Goal: Information Seeking & Learning: Learn about a topic

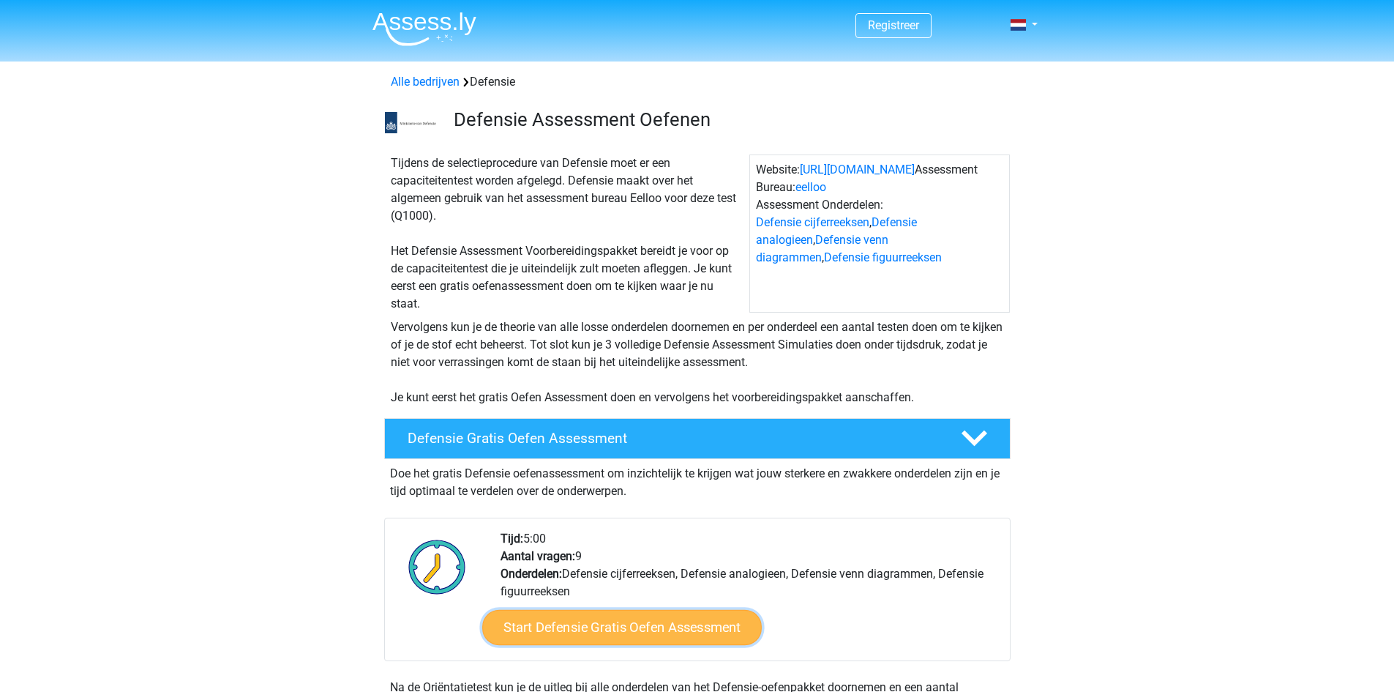
click at [587, 634] on link "Start Defensie Gratis Oefen Assessment" at bounding box center [622, 627] width 280 height 35
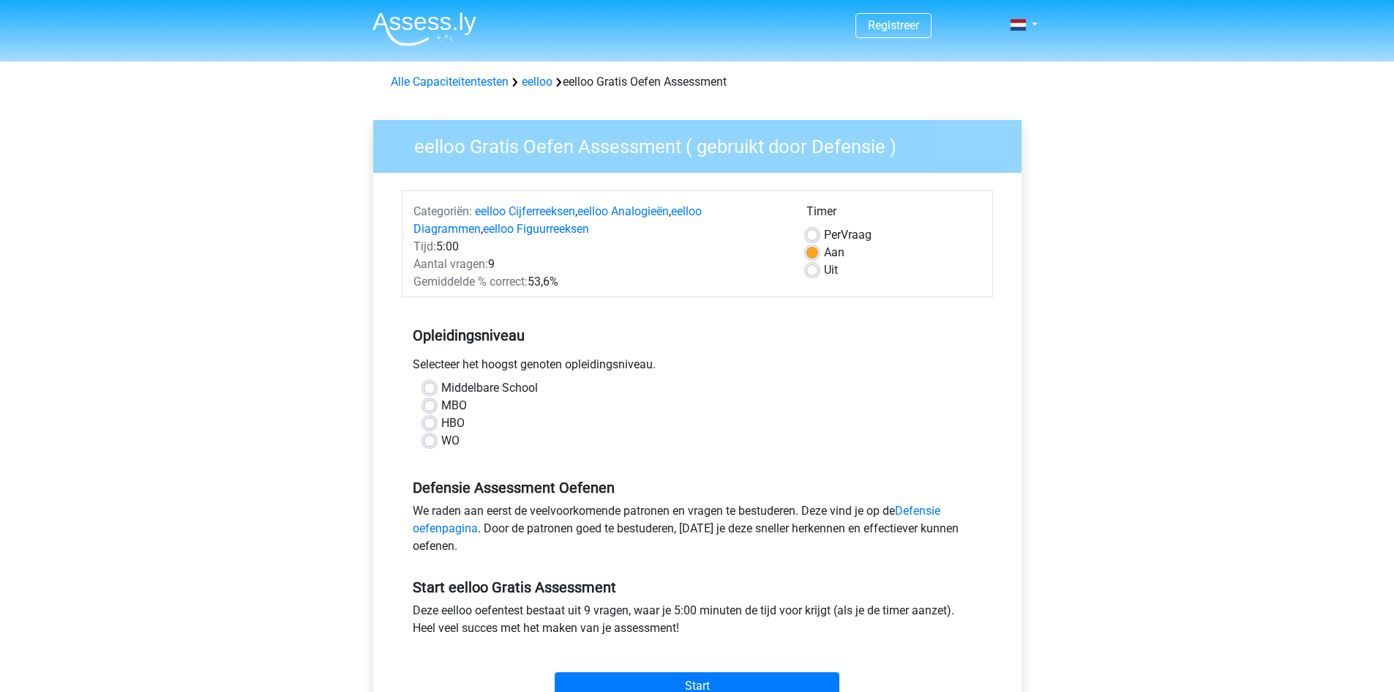
click at [441, 384] on label "Middelbare School" at bounding box center [489, 388] width 97 height 18
click at [433, 384] on input "Middelbare School" at bounding box center [430, 386] width 12 height 15
radio input "true"
click at [424, 386] on div "Middelbare School" at bounding box center [698, 388] width 548 height 18
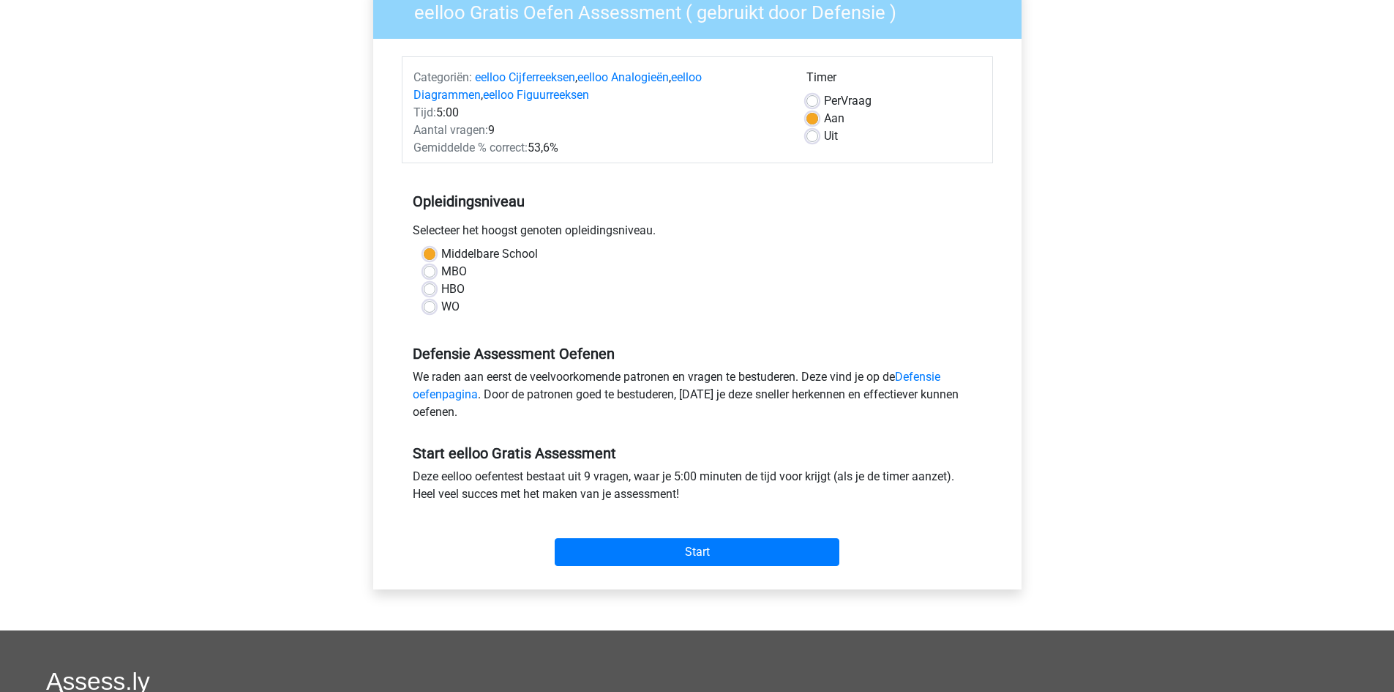
scroll to position [137, 0]
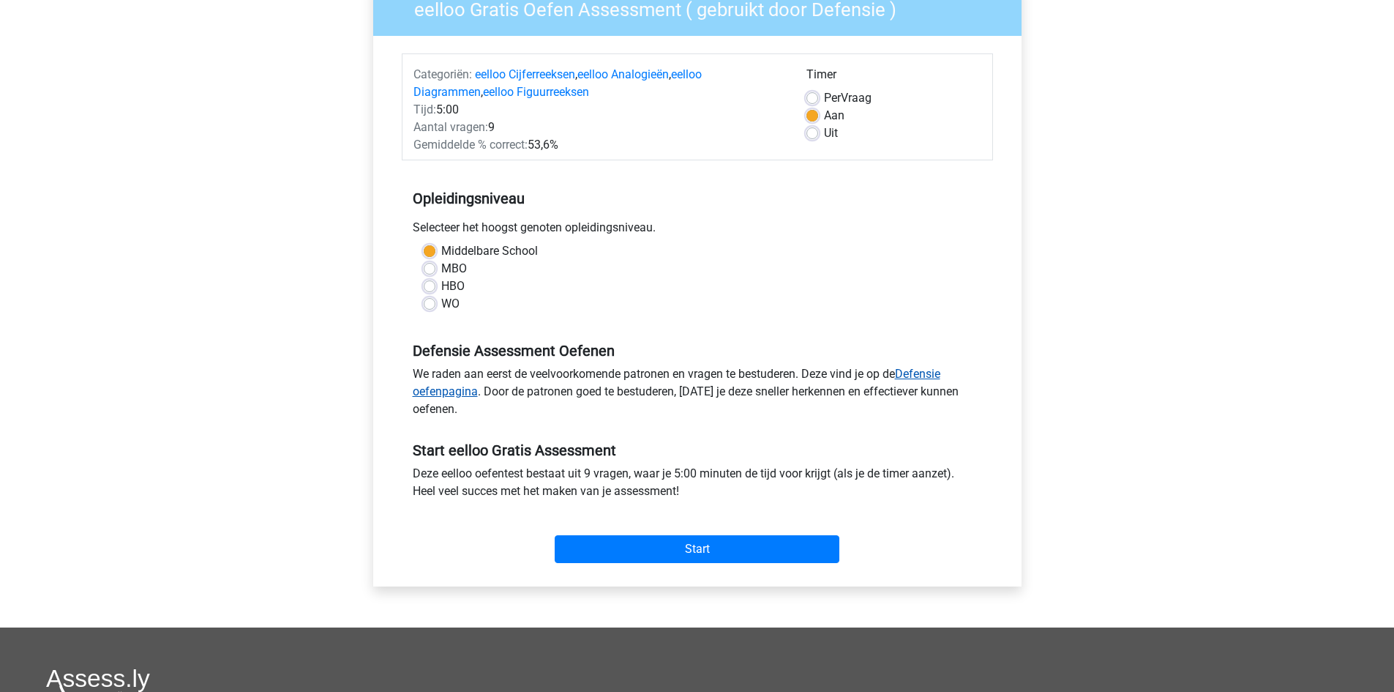
click at [932, 370] on link "Defensie oefenpagina" at bounding box center [677, 382] width 528 height 31
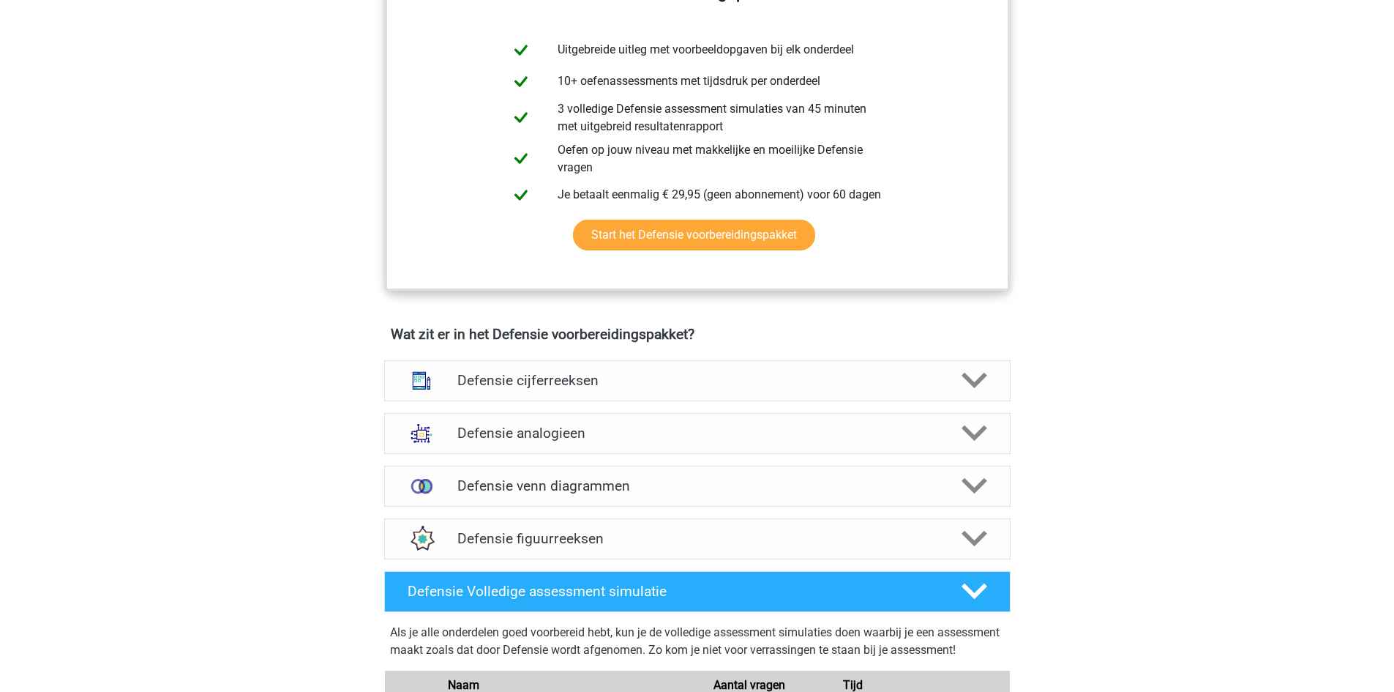
scroll to position [780, 0]
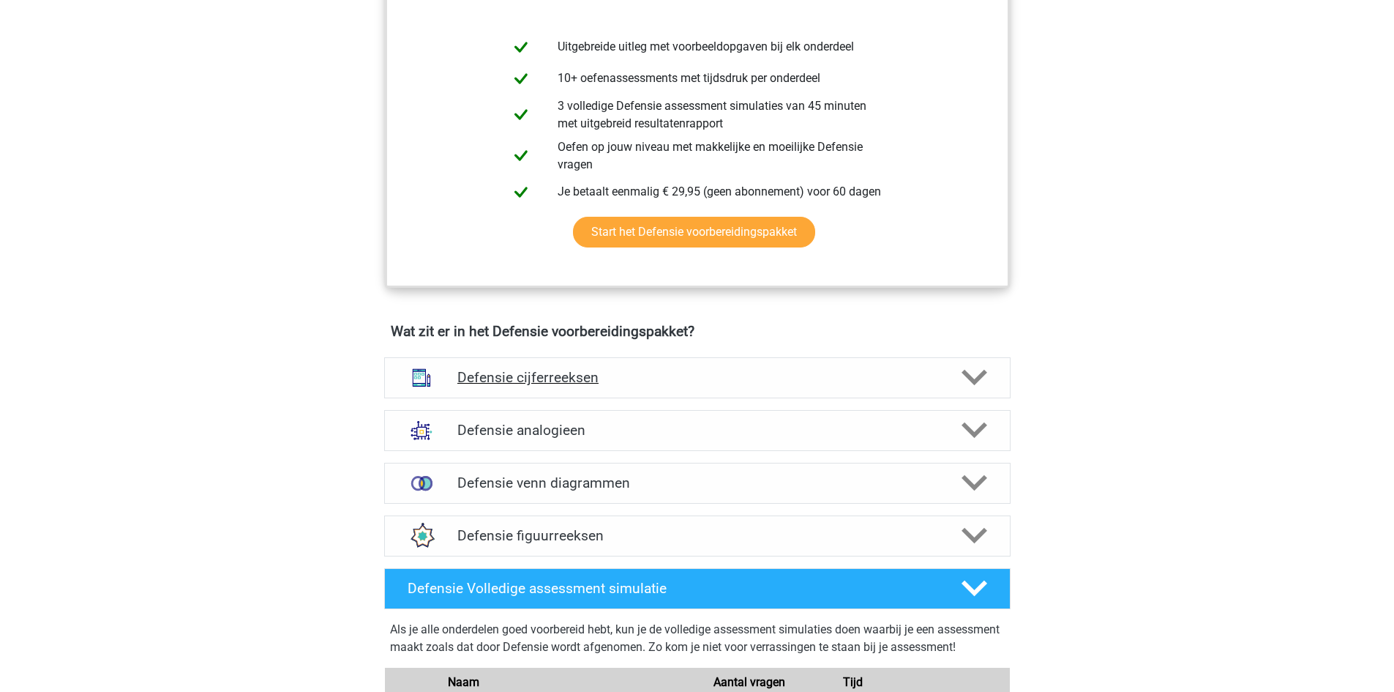
click at [704, 378] on h4 "Defensie cijferreeksen" at bounding box center [696, 377] width 479 height 17
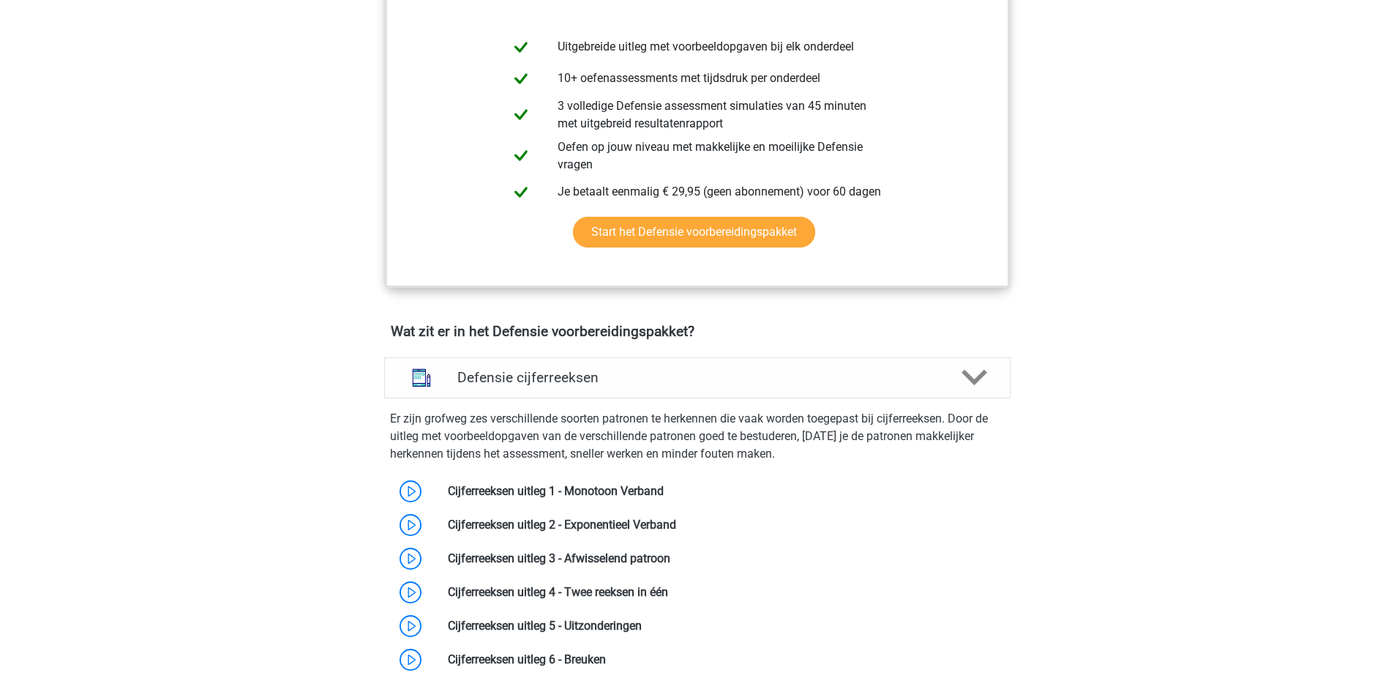
click at [775, 402] on div "Er zijn grofweg zes verschillende soorten patronen te herkennen die vaak worden…" at bounding box center [697, 543] width 638 height 290
click at [774, 379] on h4 "Defensie cijferreeksen" at bounding box center [696, 377] width 479 height 17
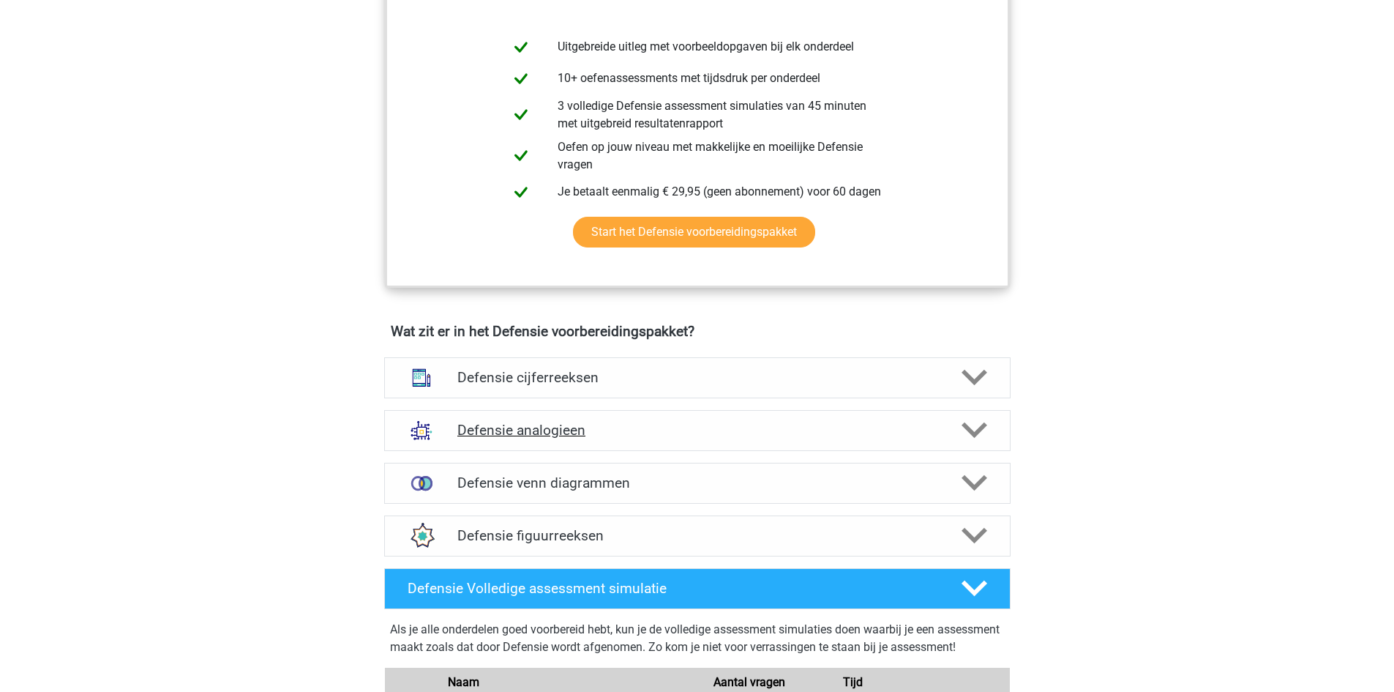
click at [652, 433] on h4 "Defensie analogieen" at bounding box center [696, 430] width 479 height 17
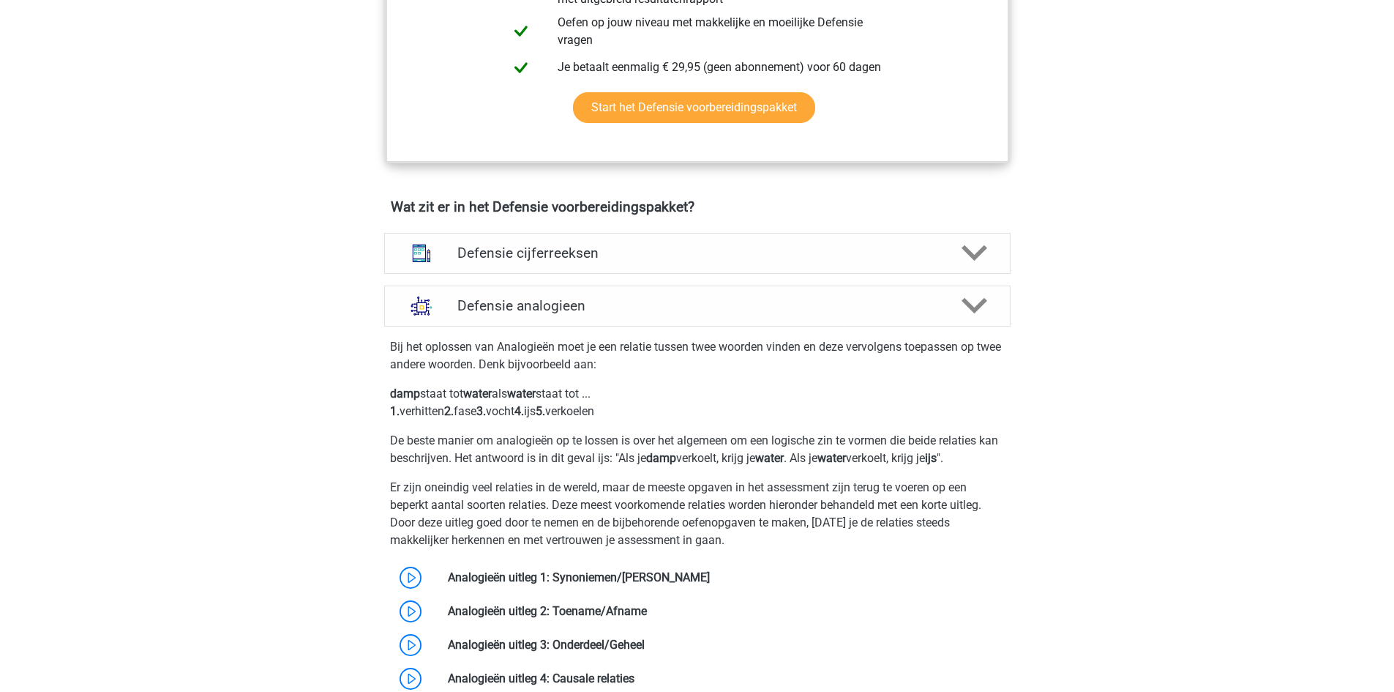
scroll to position [908, 0]
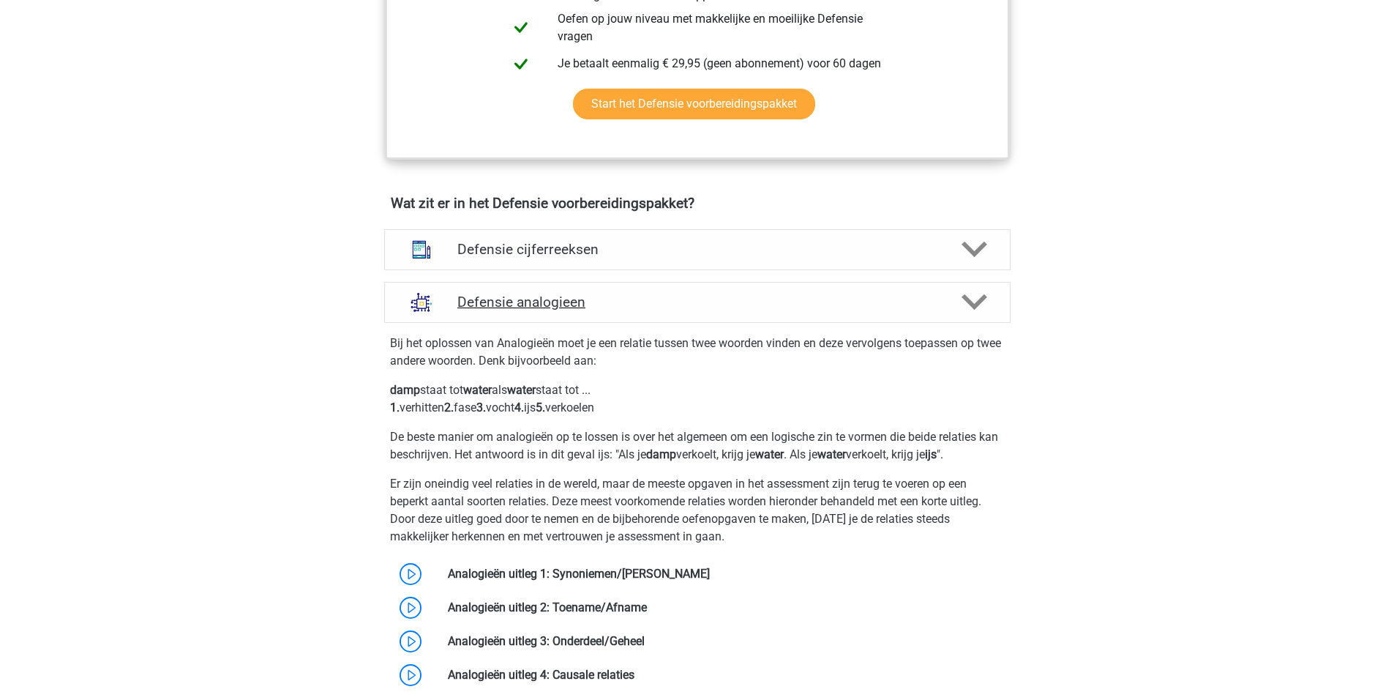
click at [940, 296] on div "Defensie analogieen" at bounding box center [697, 302] width 501 height 17
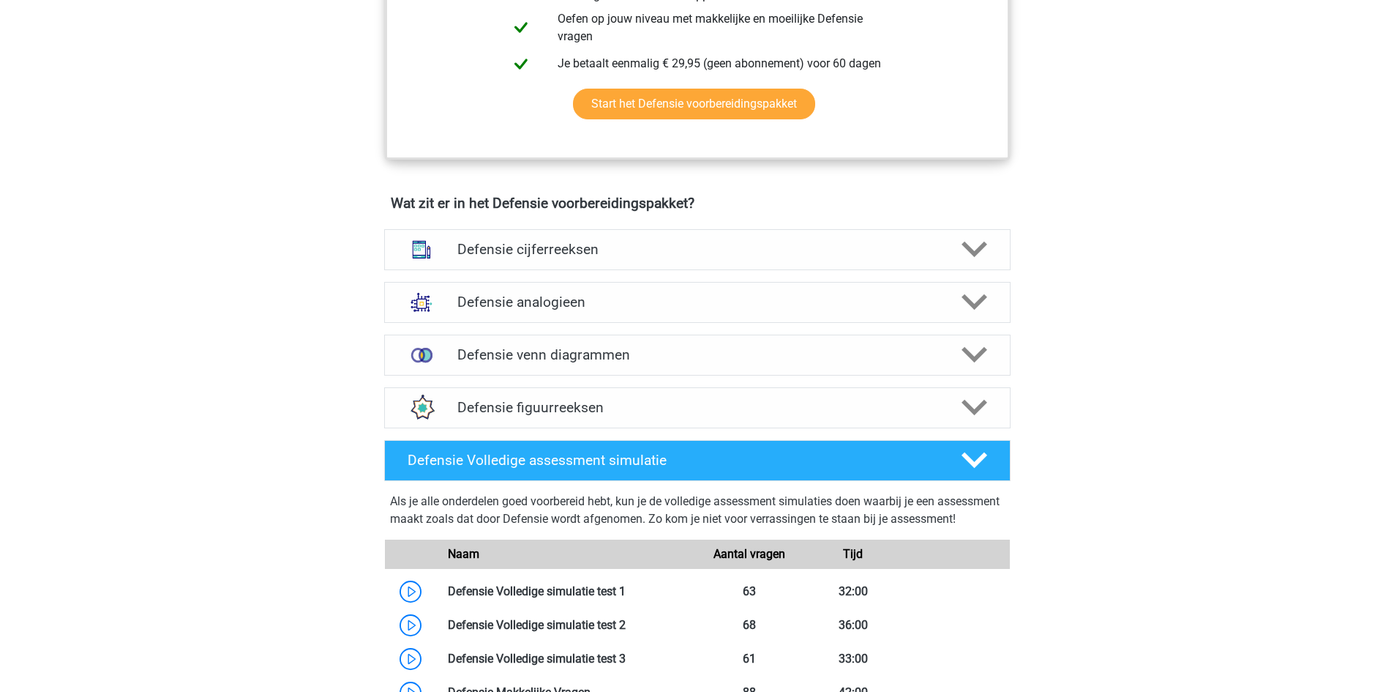
click at [880, 381] on div "Defensie figuurreeksen Er zijn verschillende soorten patronen te herkennen die …" at bounding box center [698, 407] width 684 height 53
click at [884, 373] on div "Defensie venn diagrammen" at bounding box center [697, 355] width 627 height 41
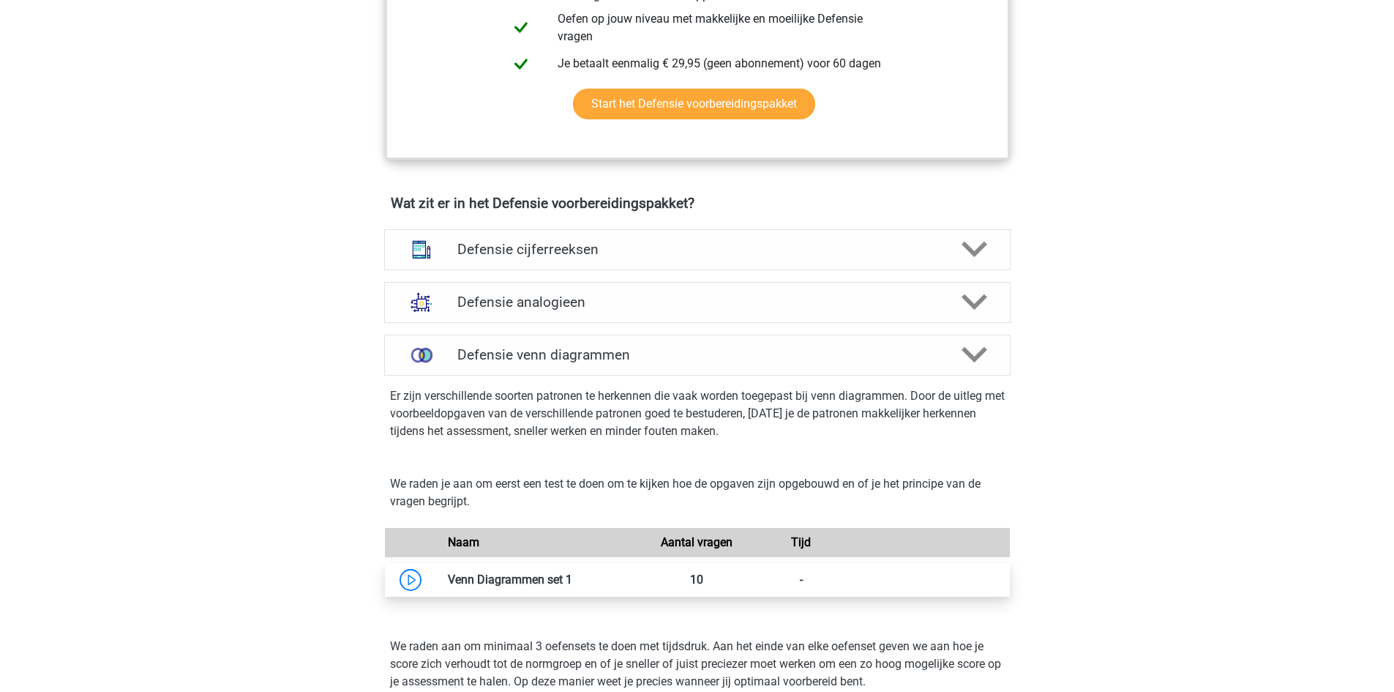
click at [572, 572] on link at bounding box center [572, 579] width 0 height 14
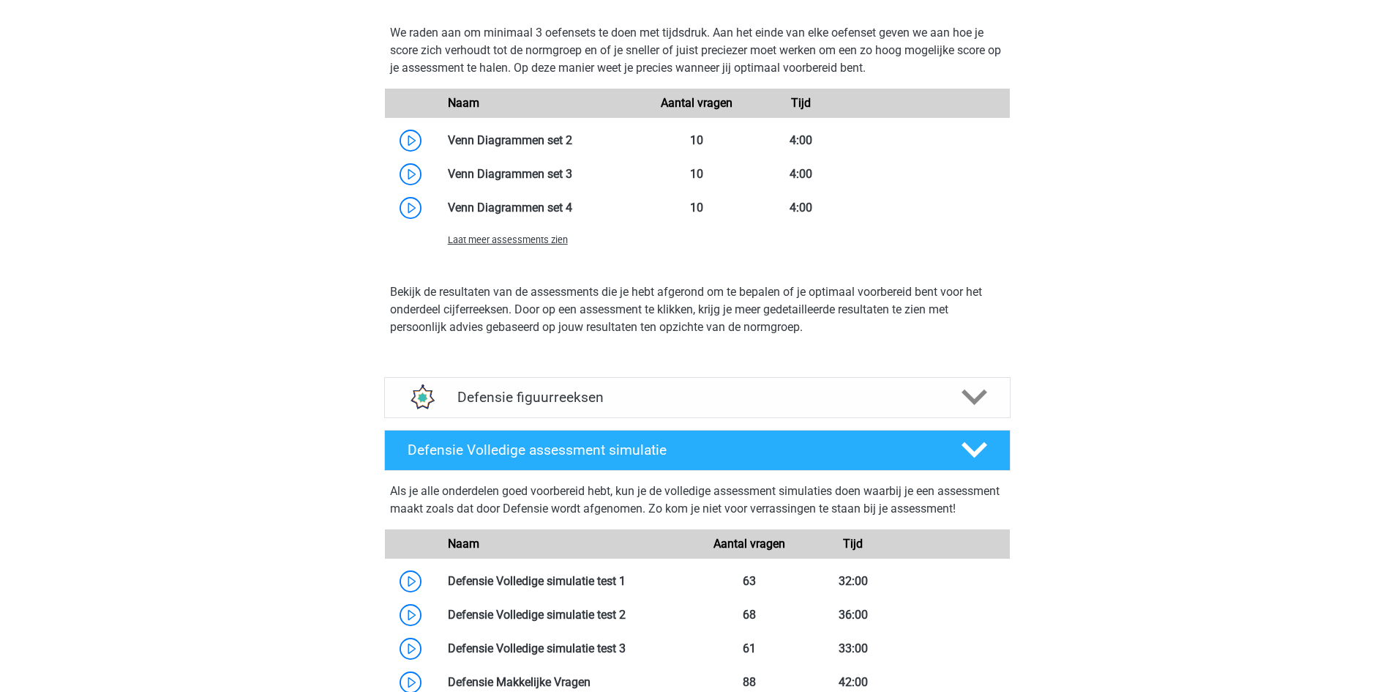
scroll to position [1531, 0]
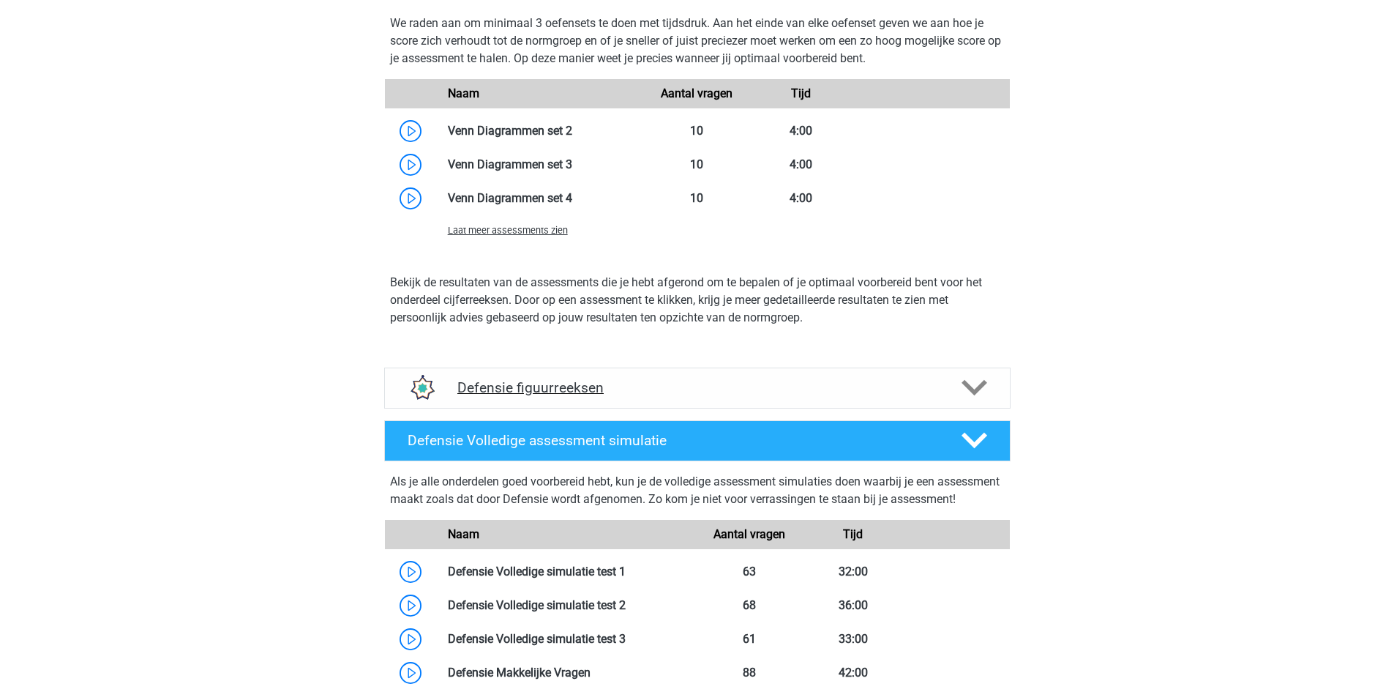
click at [733, 408] on div "Defensie figuurreeksen" at bounding box center [697, 387] width 627 height 41
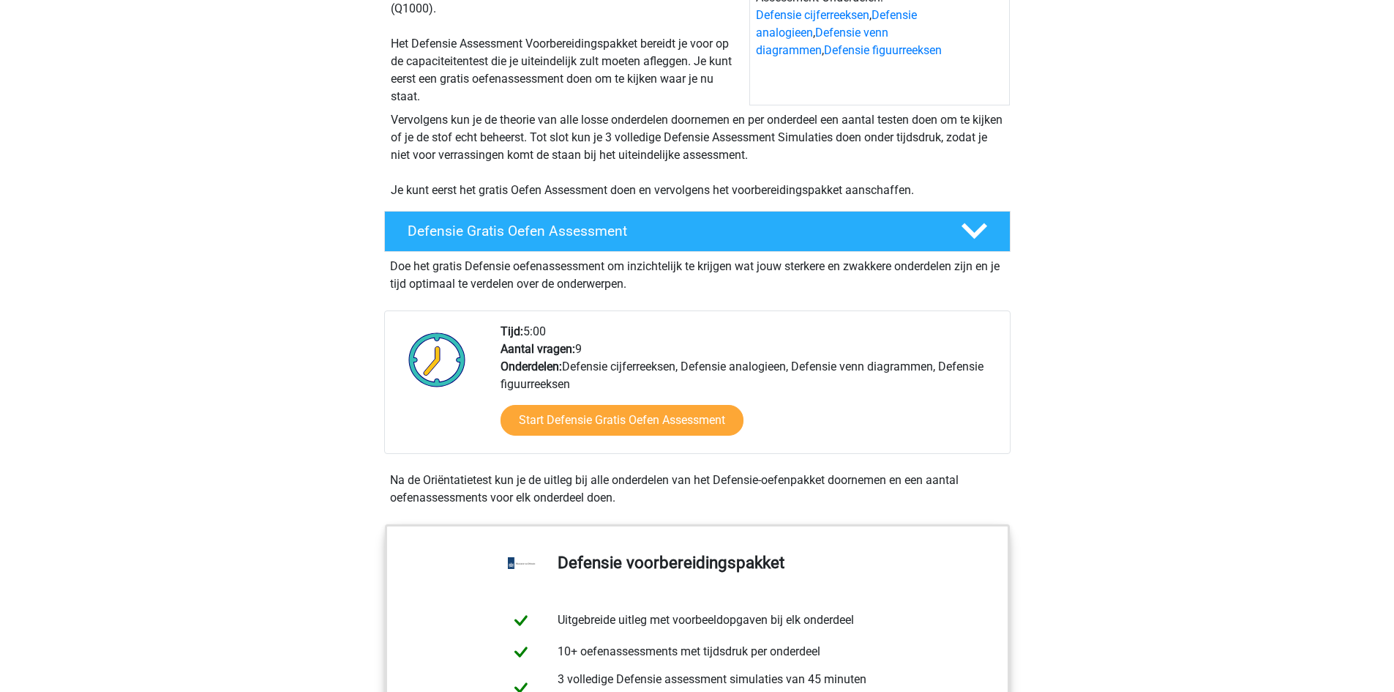
scroll to position [0, 0]
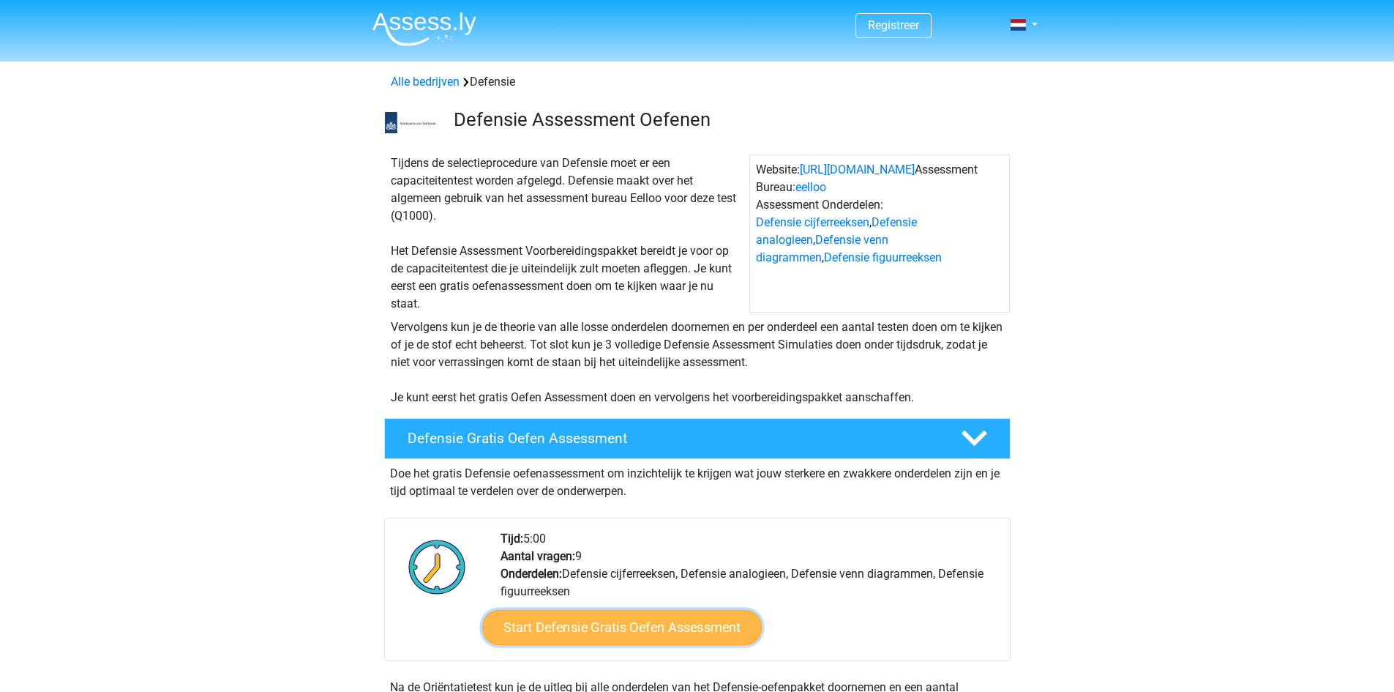
click at [620, 642] on link "Start Defensie Gratis Oefen Assessment" at bounding box center [622, 627] width 280 height 35
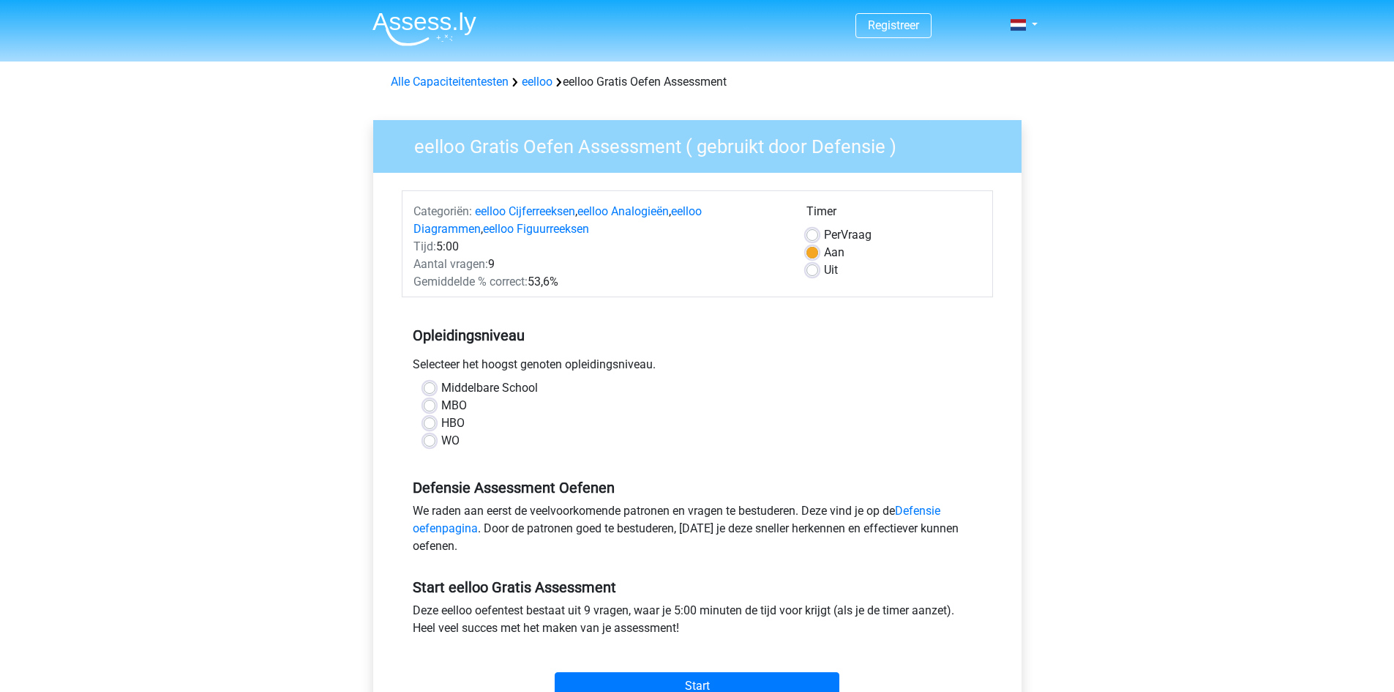
click at [515, 397] on div "MBO" at bounding box center [698, 406] width 548 height 18
click at [514, 396] on label "Middelbare School" at bounding box center [489, 388] width 97 height 18
click at [436, 394] on input "Middelbare School" at bounding box center [430, 386] width 12 height 15
radio input "true"
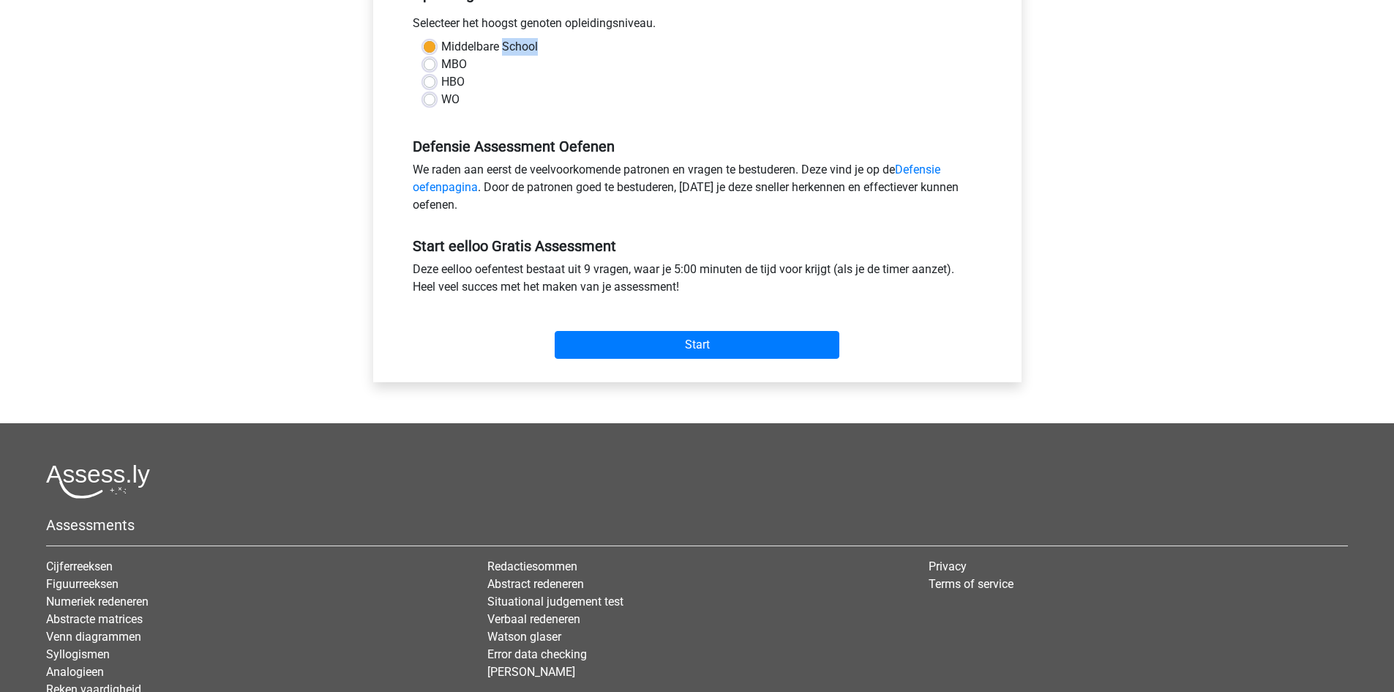
scroll to position [343, 0]
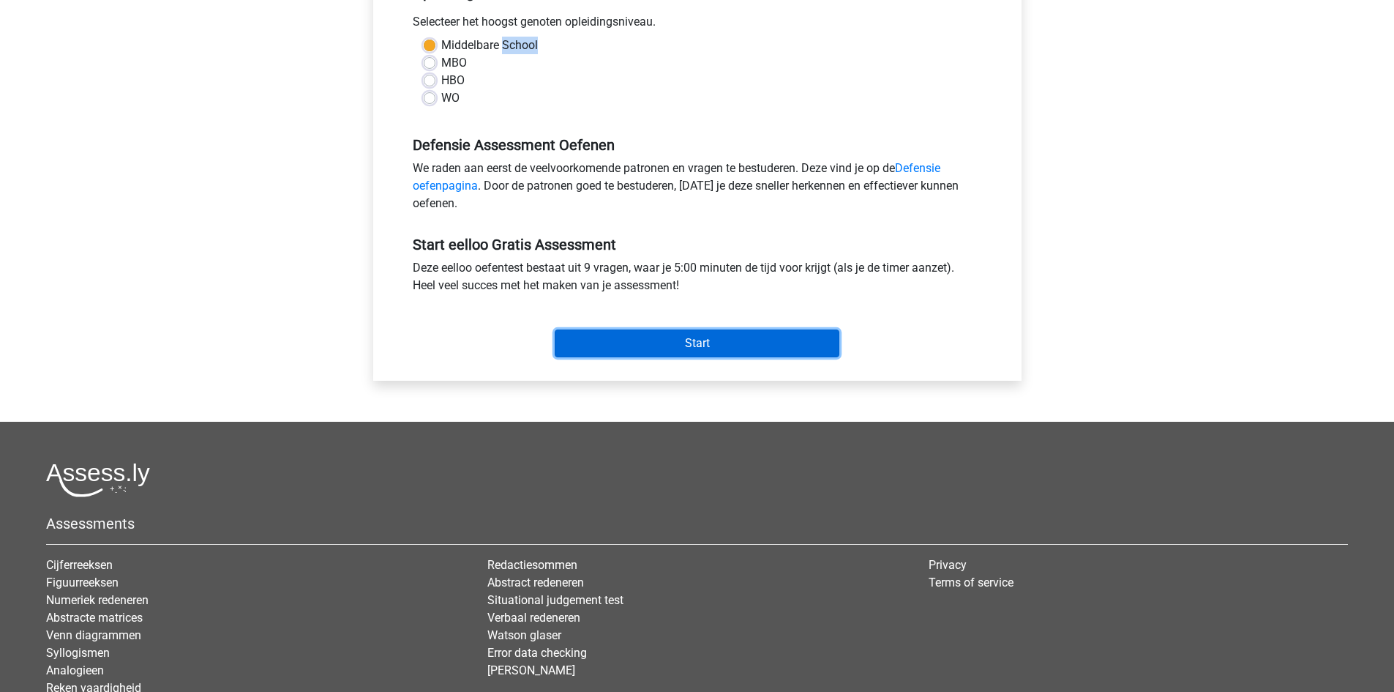
click at [668, 341] on input "Start" at bounding box center [697, 343] width 285 height 28
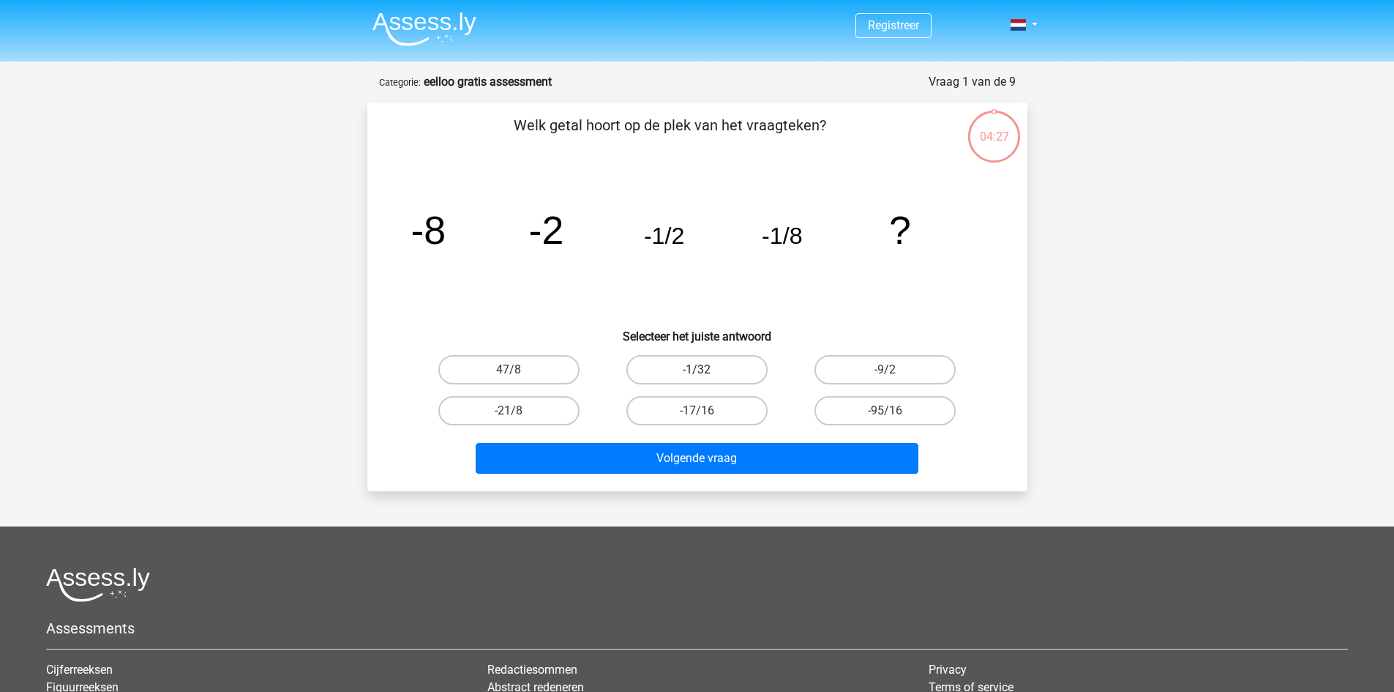
click at [663, 372] on label "-1/32" at bounding box center [697, 369] width 141 height 29
click at [697, 372] on input "-1/32" at bounding box center [702, 375] width 10 height 10
radio input "true"
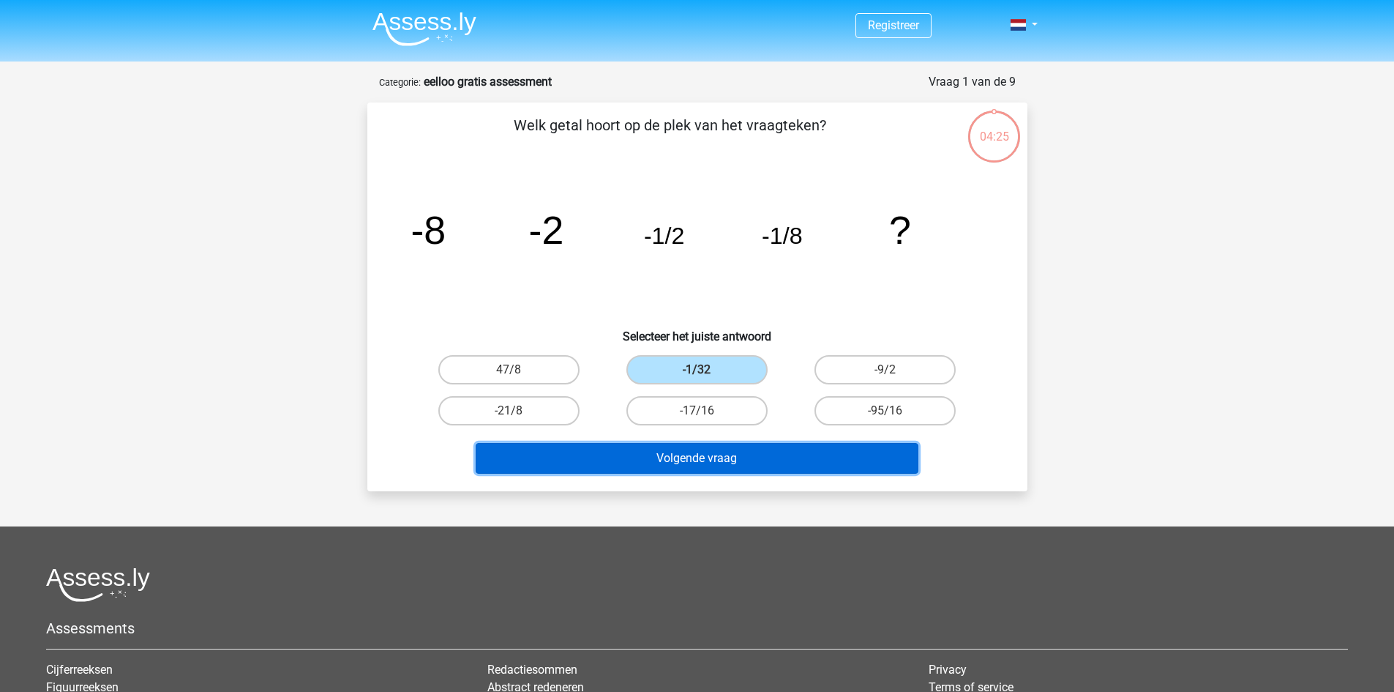
click at [638, 460] on button "Volgende vraag" at bounding box center [697, 458] width 443 height 31
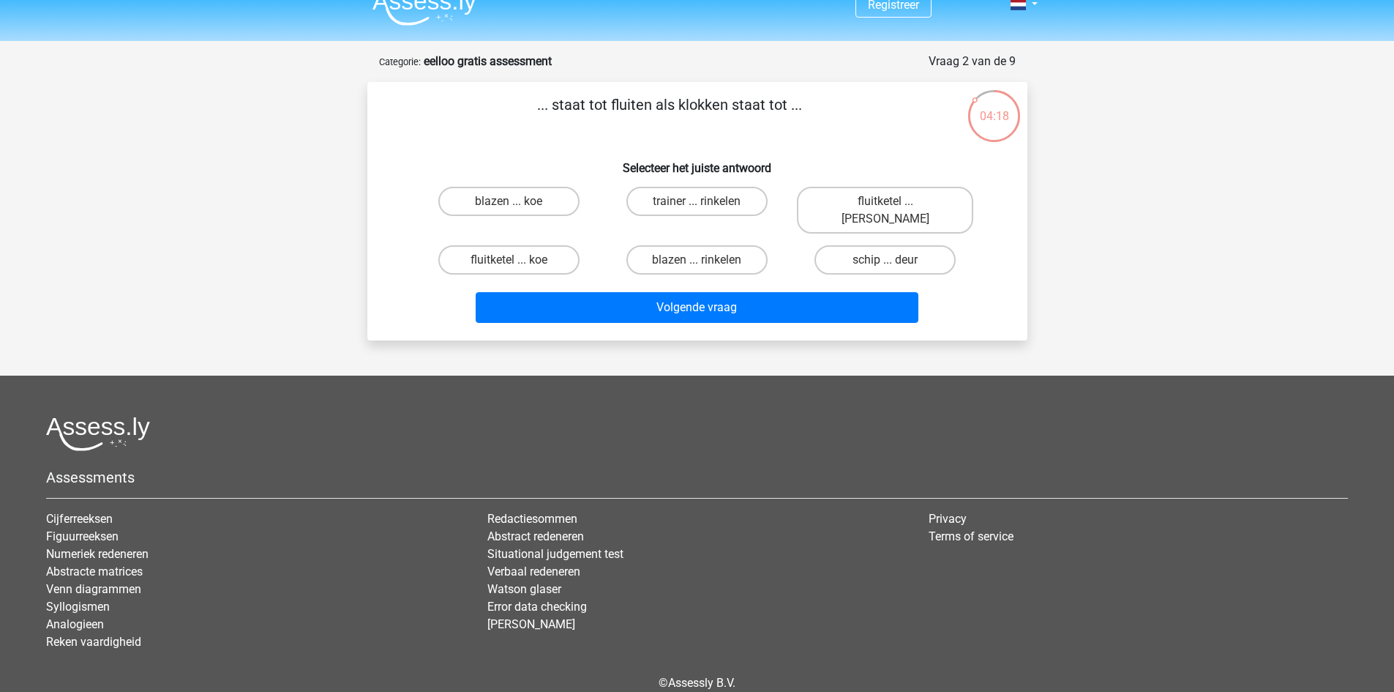
scroll to position [22, 0]
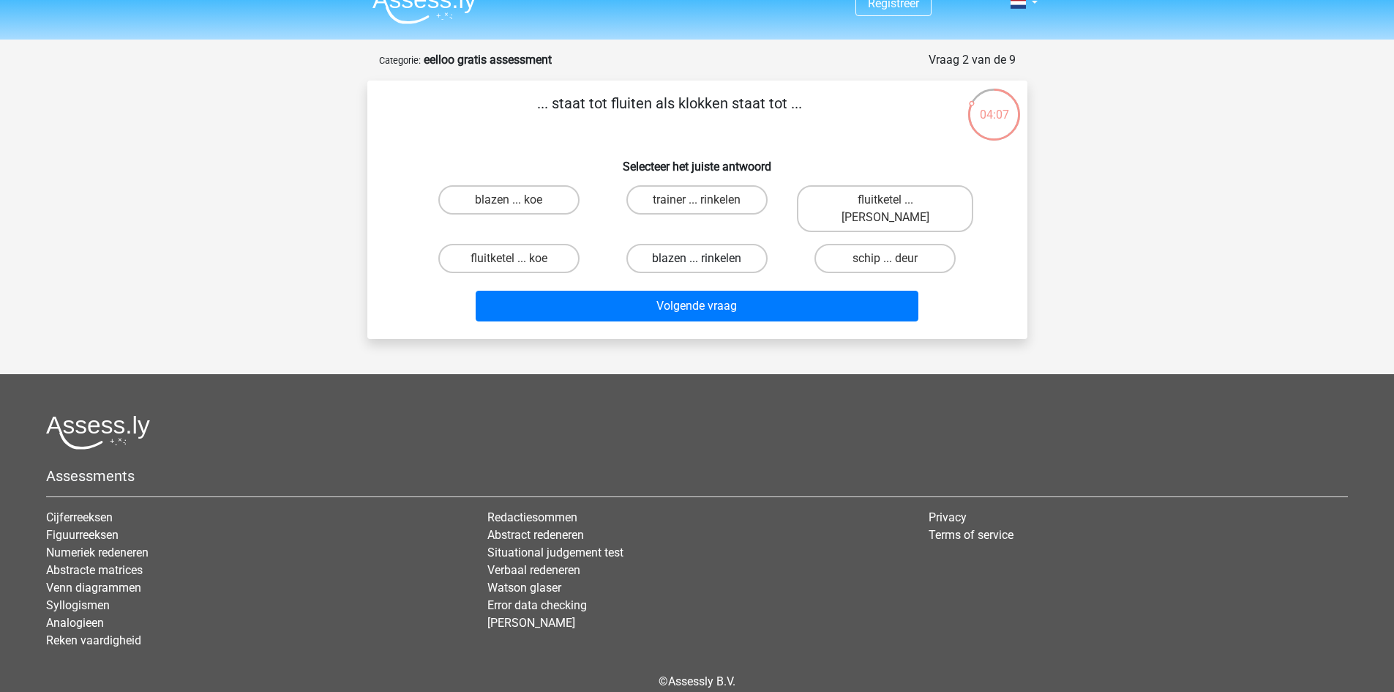
click at [722, 246] on label "blazen ... rinkelen" at bounding box center [697, 258] width 141 height 29
click at [706, 258] on input "blazen ... rinkelen" at bounding box center [702, 263] width 10 height 10
radio input "true"
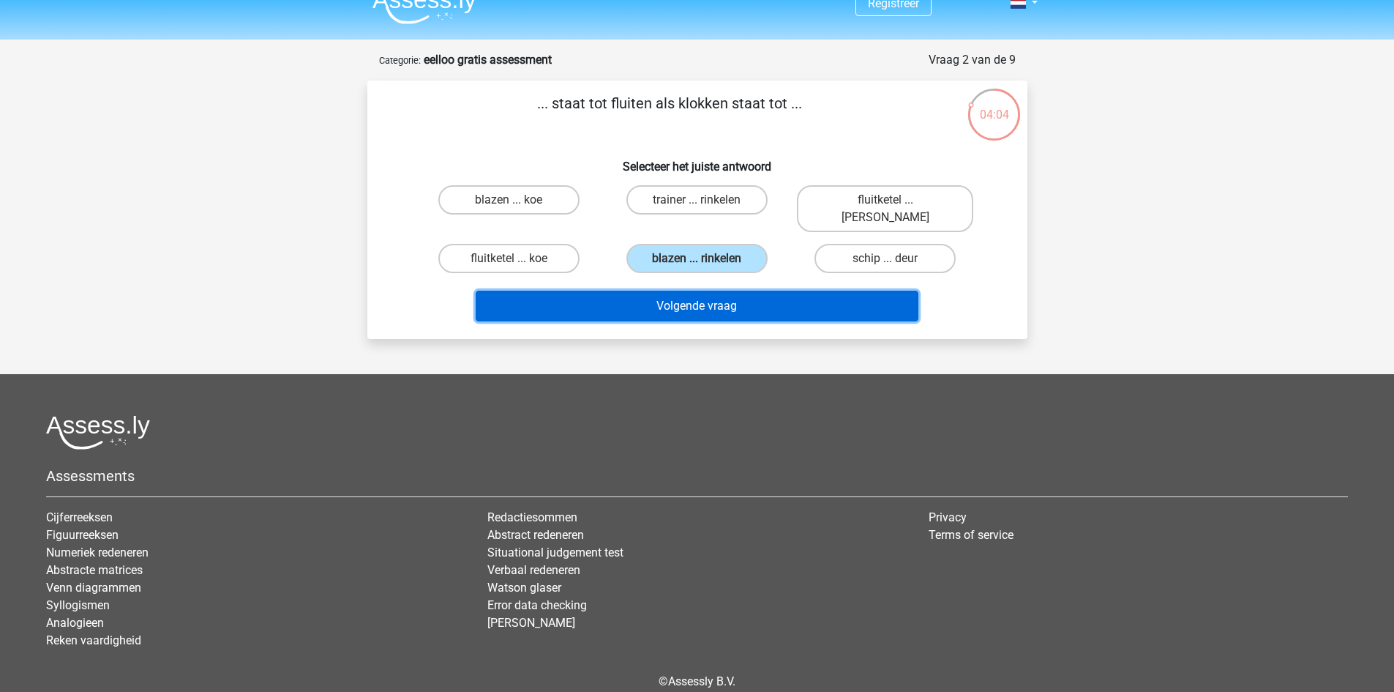
click at [705, 295] on button "Volgende vraag" at bounding box center [697, 306] width 443 height 31
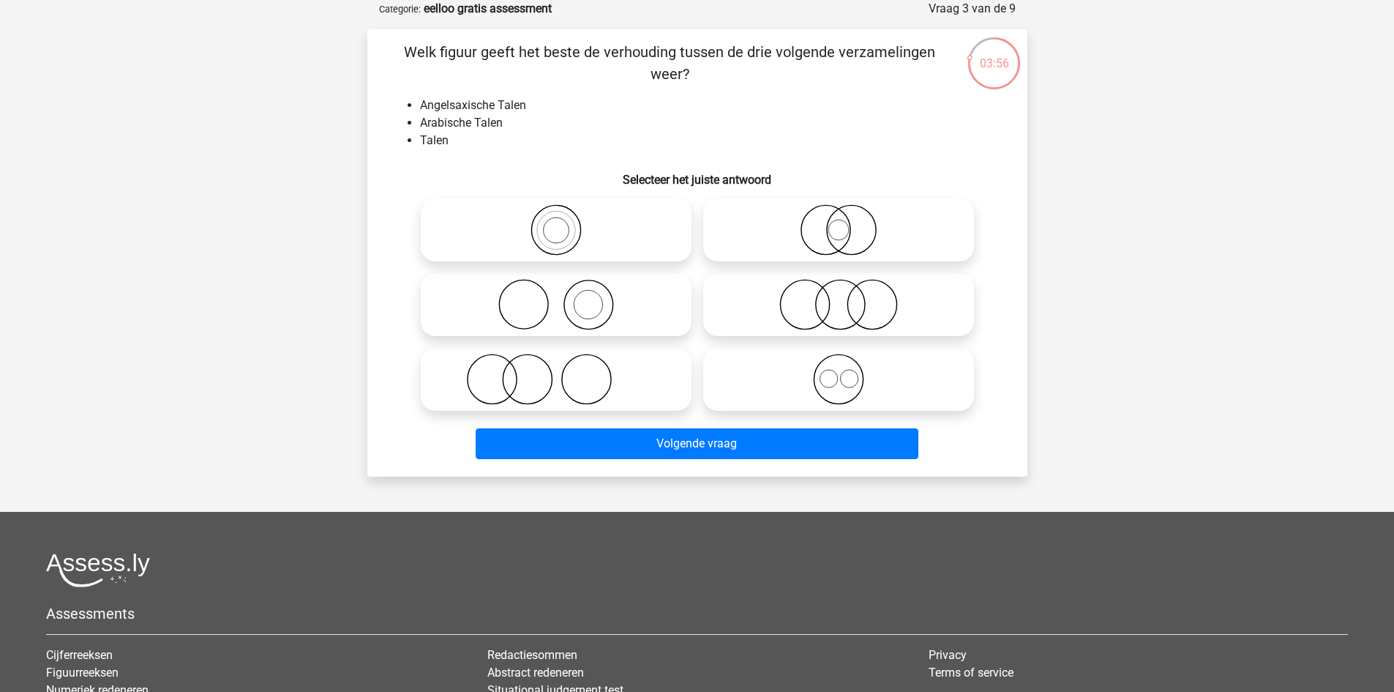
scroll to position [0, 0]
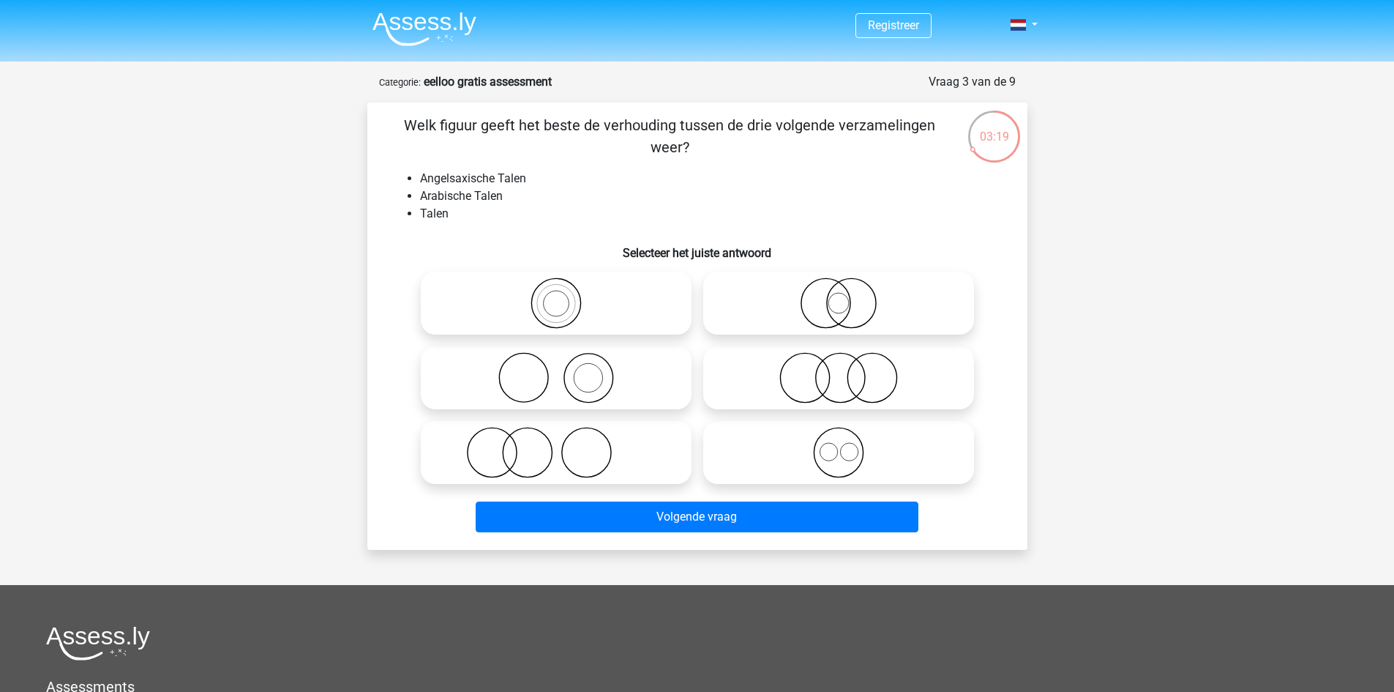
click at [556, 285] on icon at bounding box center [556, 302] width 259 height 51
click at [556, 286] on input "radio" at bounding box center [561, 291] width 10 height 10
radio input "true"
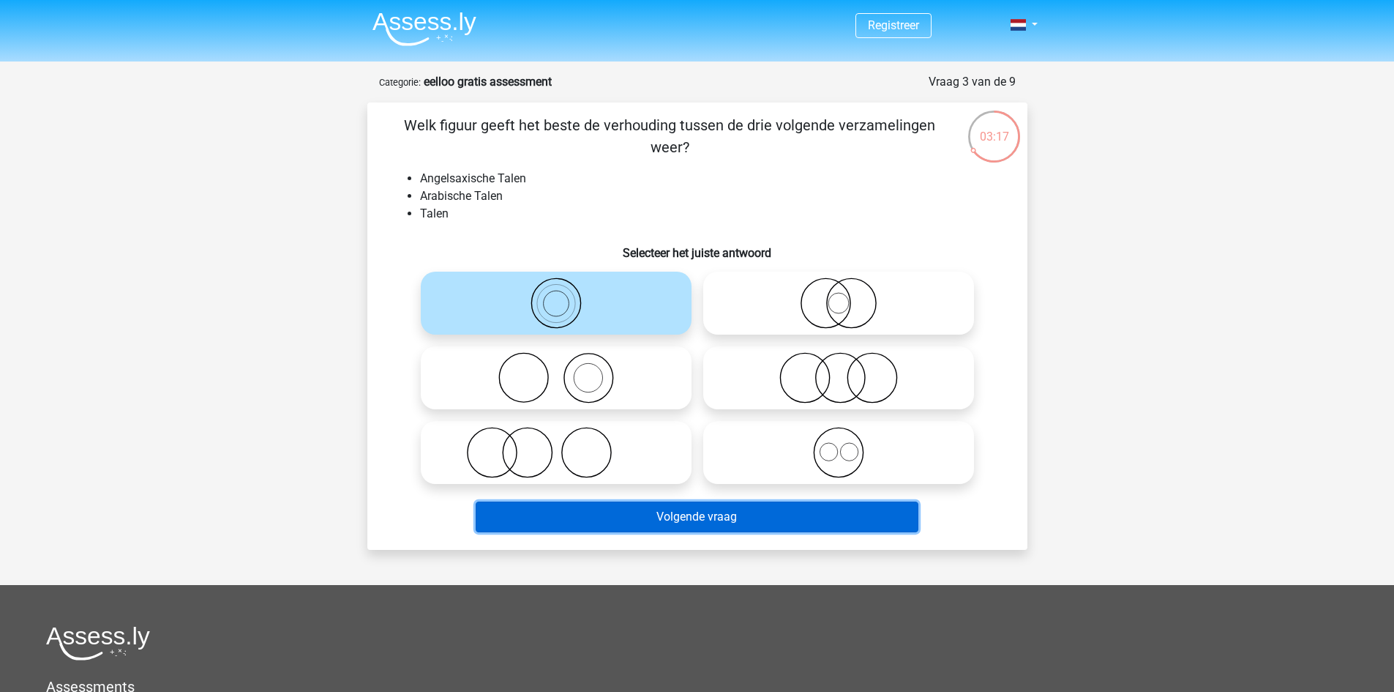
click at [598, 524] on button "Volgende vraag" at bounding box center [697, 516] width 443 height 31
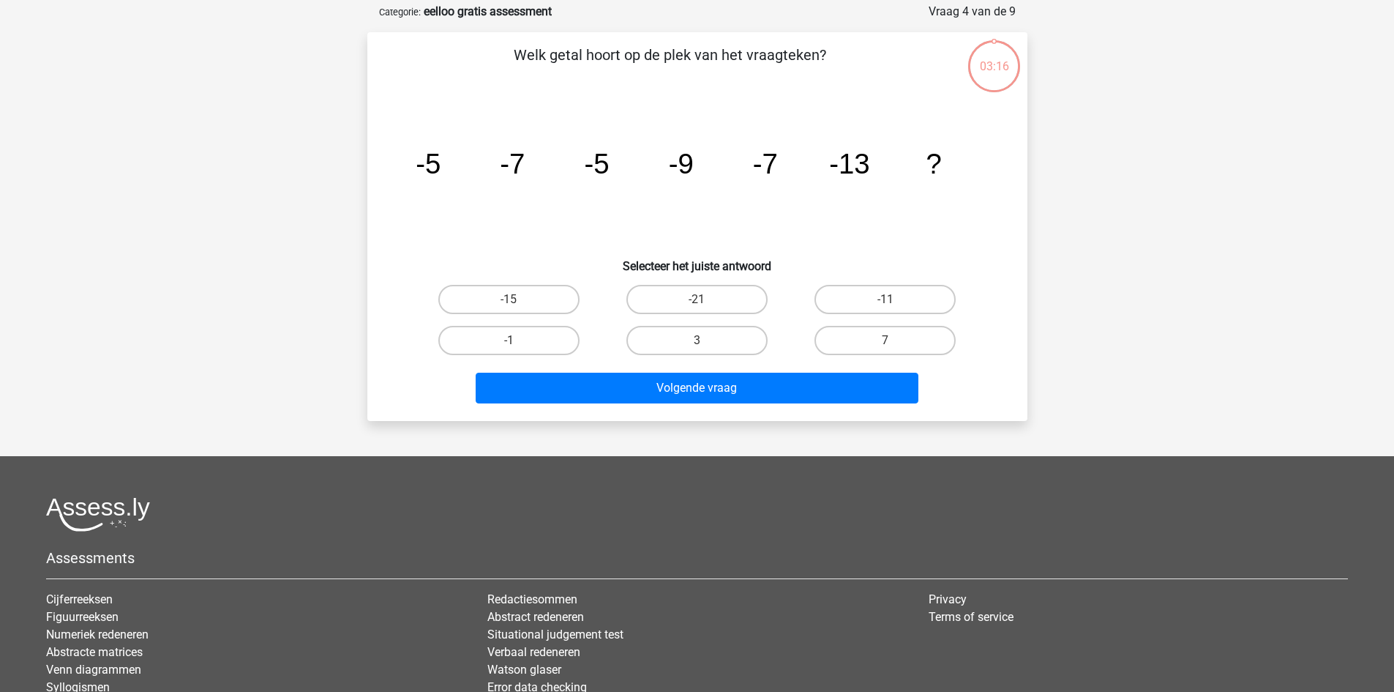
scroll to position [73, 0]
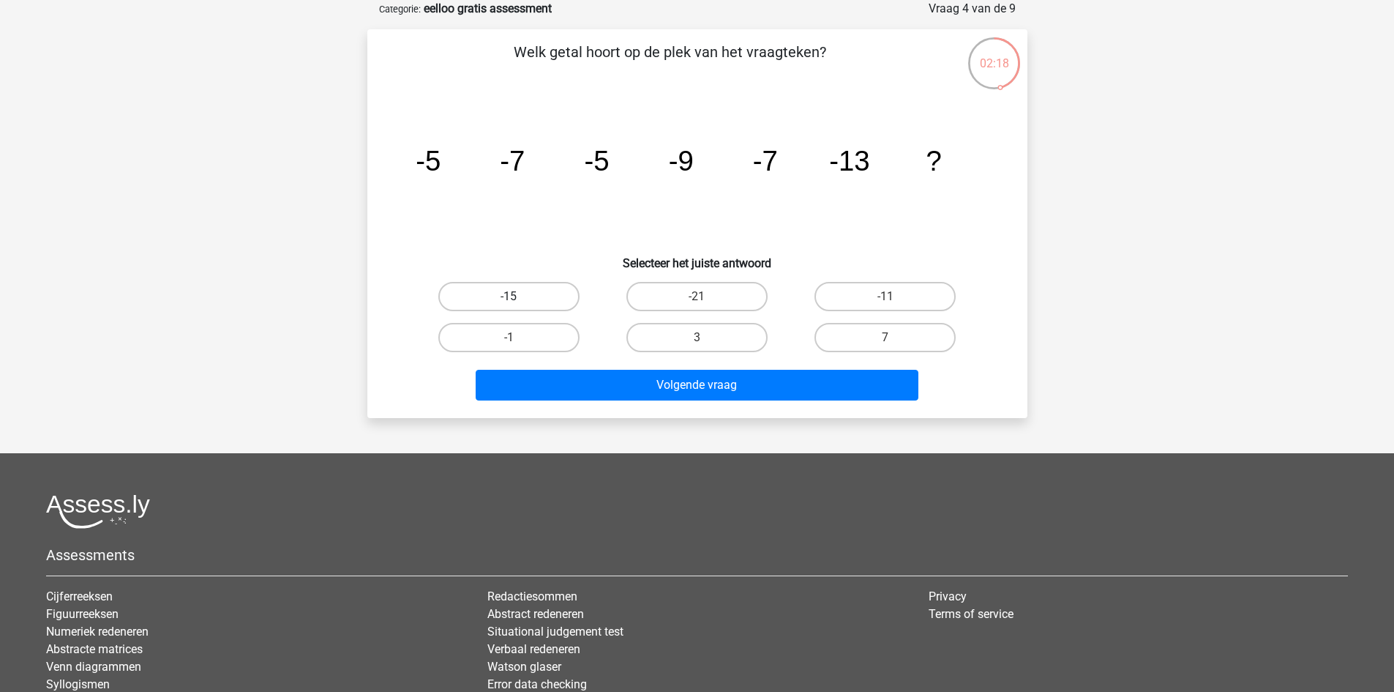
click at [498, 291] on label "-15" at bounding box center [508, 296] width 141 height 29
click at [509, 296] on input "-15" at bounding box center [514, 301] width 10 height 10
radio input "true"
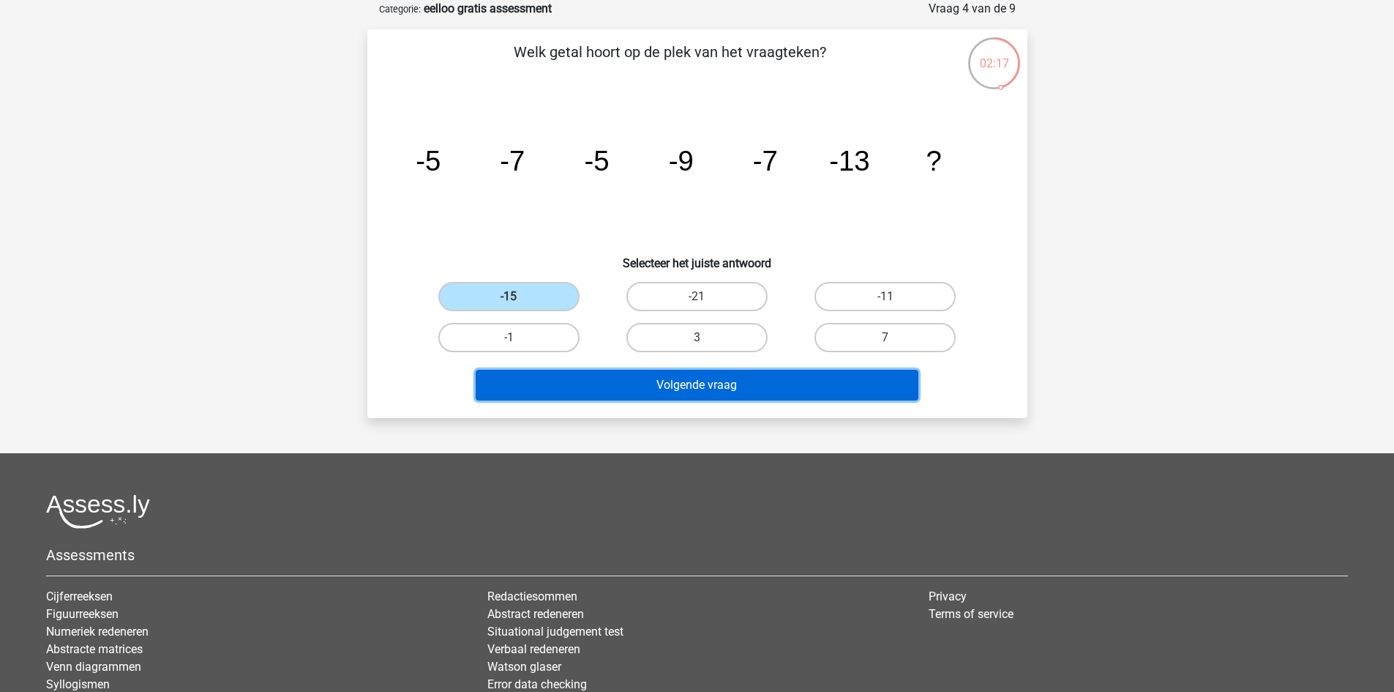
click at [502, 371] on button "Volgende vraag" at bounding box center [697, 385] width 443 height 31
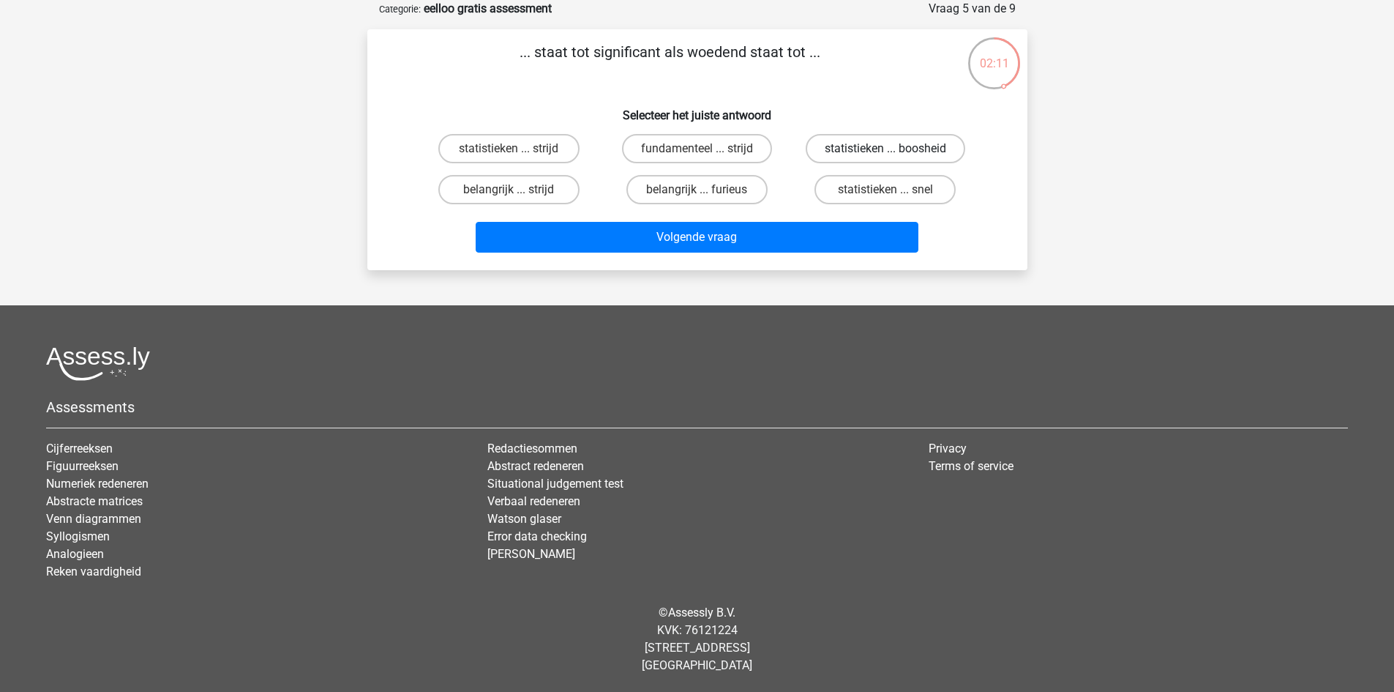
click at [900, 162] on label "statistieken ... boosheid" at bounding box center [886, 148] width 160 height 29
click at [895, 158] on input "statistieken ... boosheid" at bounding box center [891, 154] width 10 height 10
radio input "true"
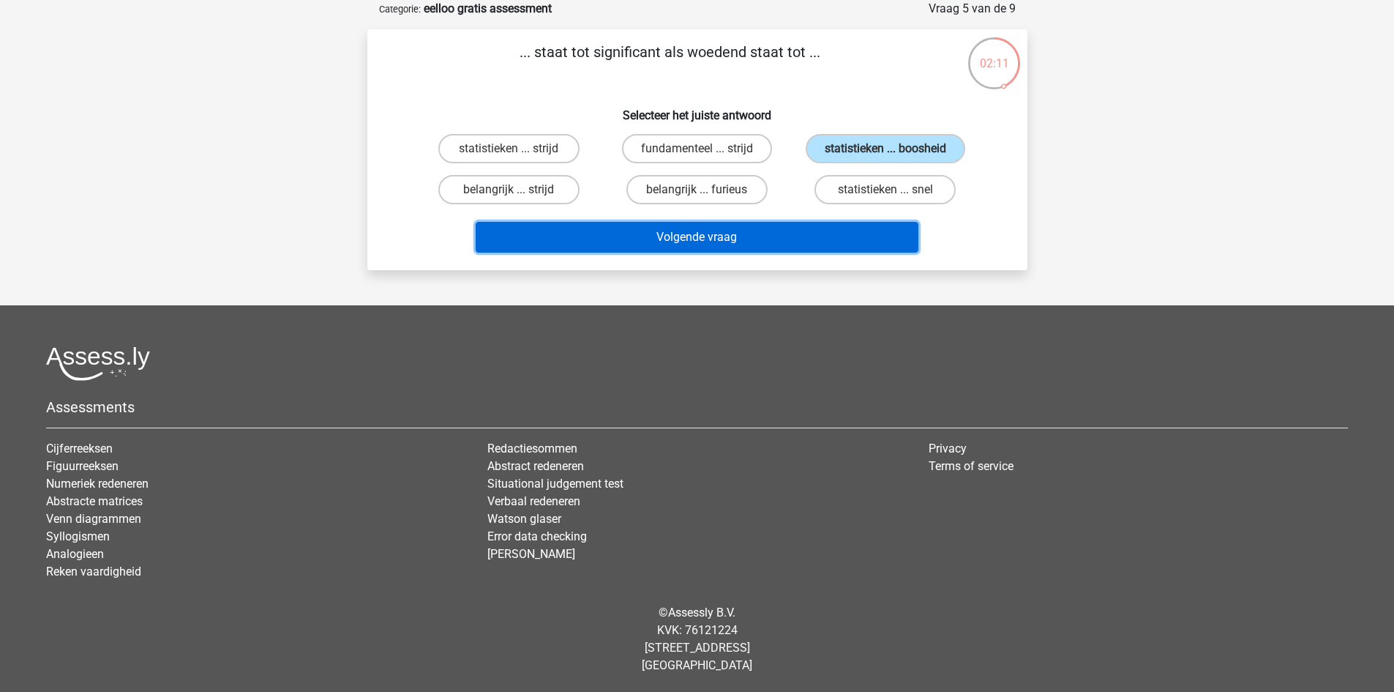
click at [850, 241] on button "Volgende vraag" at bounding box center [697, 237] width 443 height 31
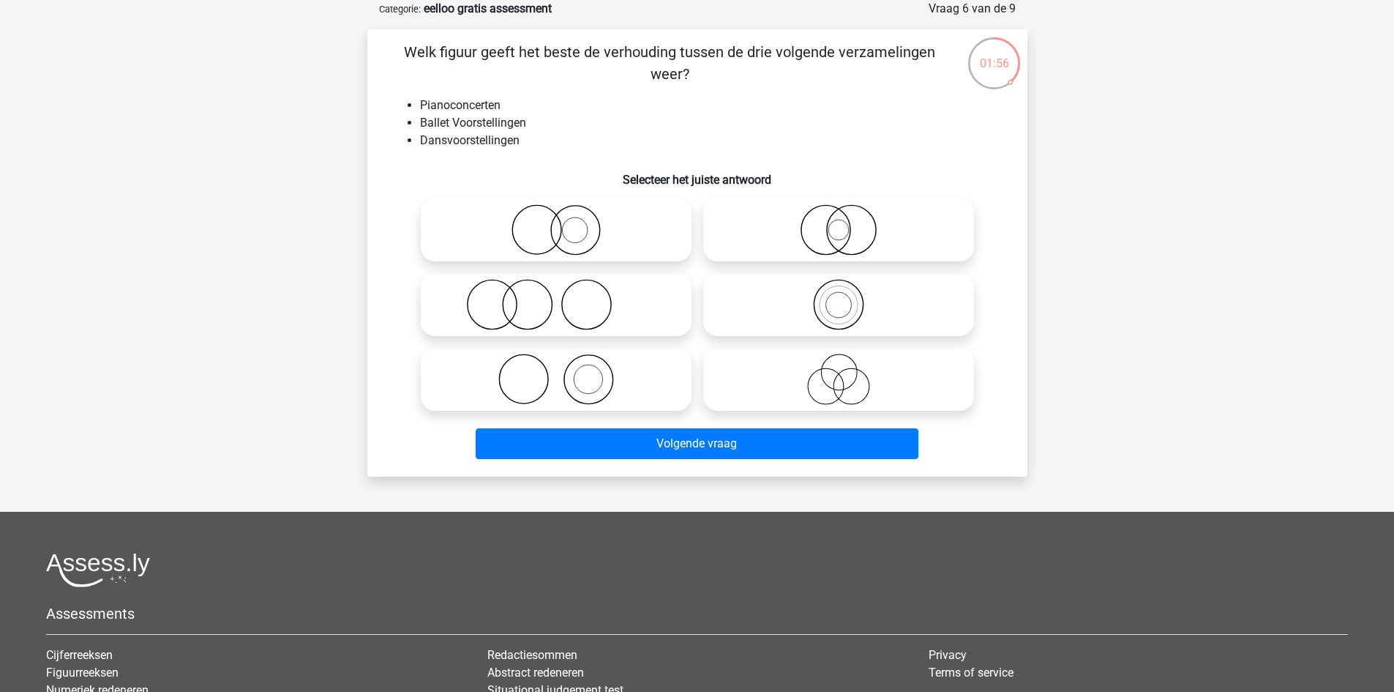
click at [756, 368] on icon at bounding box center [838, 379] width 259 height 51
click at [839, 368] on input "radio" at bounding box center [844, 367] width 10 height 10
radio input "true"
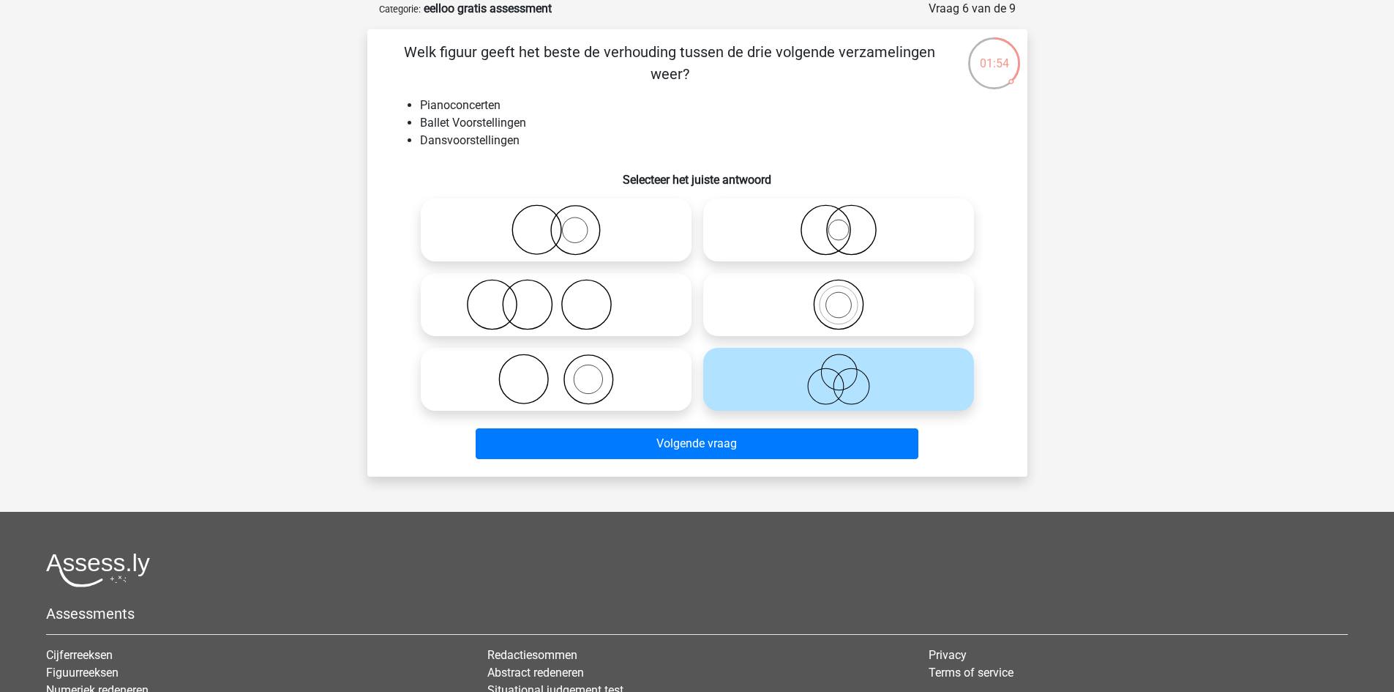
click at [596, 294] on icon at bounding box center [556, 304] width 259 height 51
click at [566, 294] on input "radio" at bounding box center [561, 293] width 10 height 10
radio input "true"
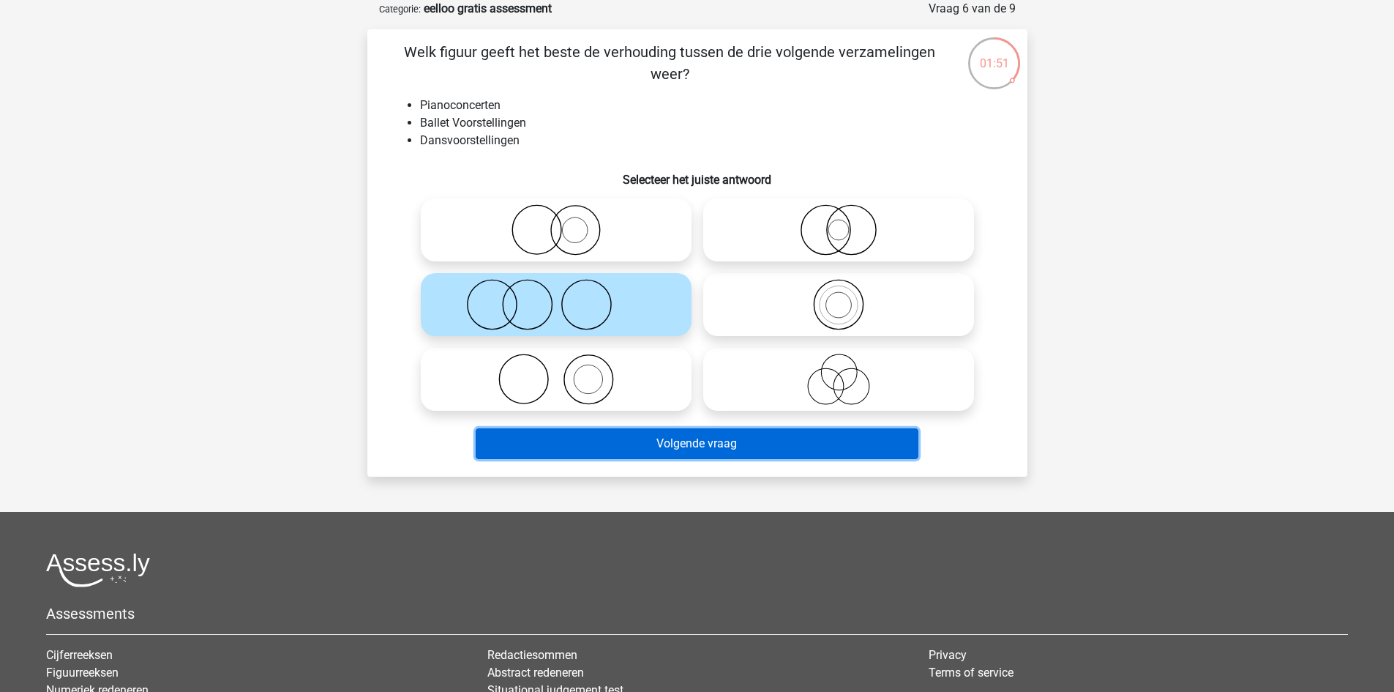
click at [514, 429] on button "Volgende vraag" at bounding box center [697, 443] width 443 height 31
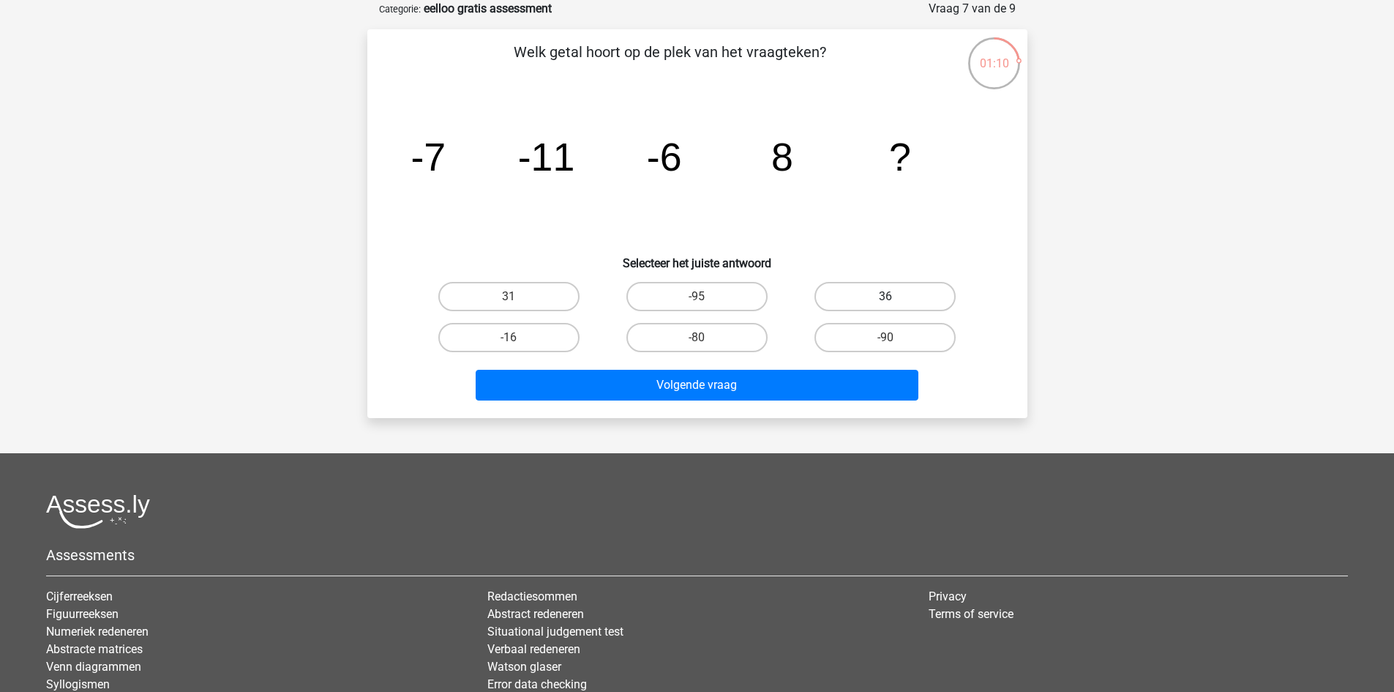
click at [832, 299] on label "36" at bounding box center [885, 296] width 141 height 29
click at [886, 299] on input "36" at bounding box center [891, 301] width 10 height 10
radio input "true"
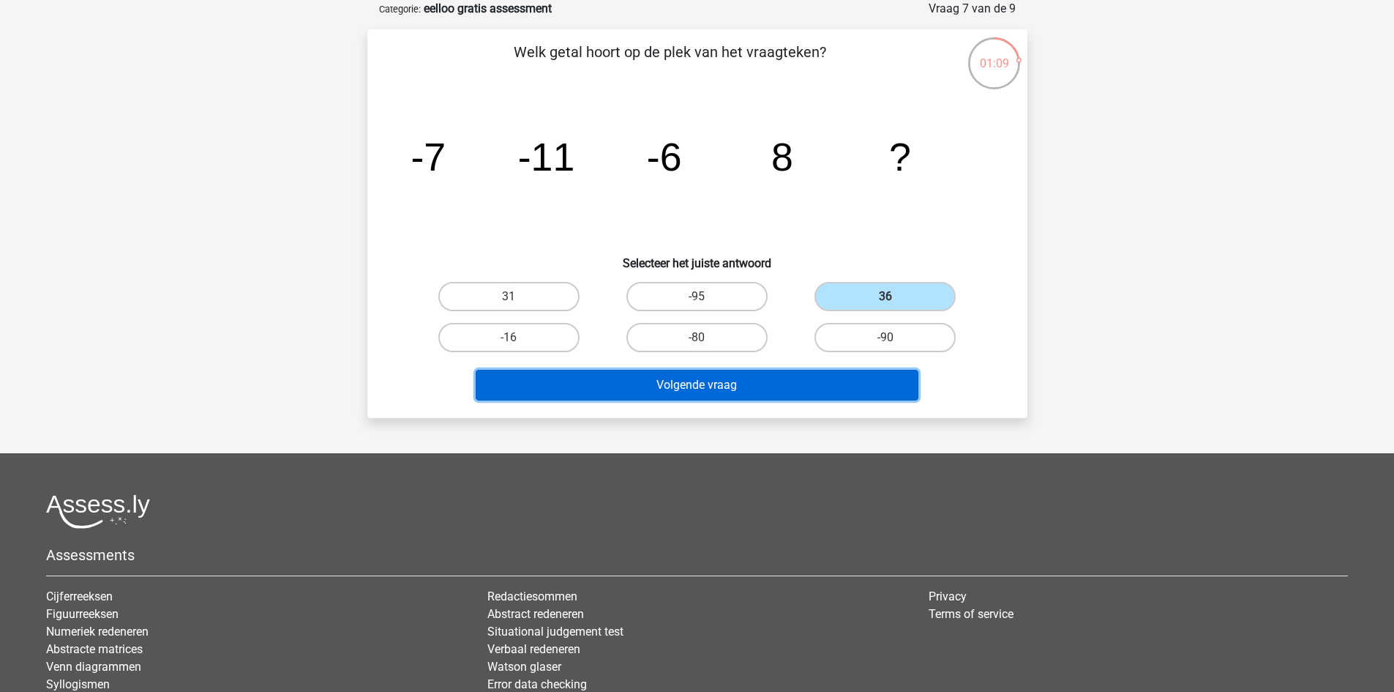
click at [706, 384] on button "Volgende vraag" at bounding box center [697, 385] width 443 height 31
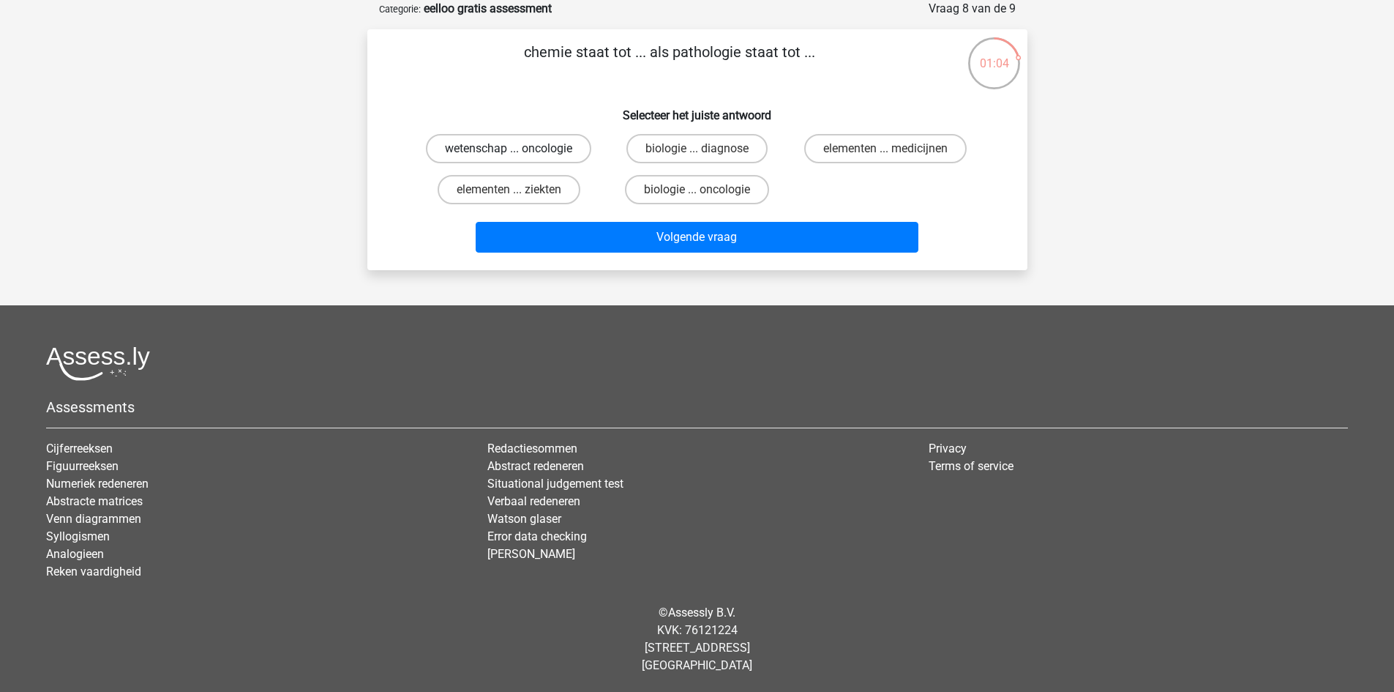
click at [491, 158] on label "wetenschap ... oncologie" at bounding box center [508, 148] width 165 height 29
click at [509, 158] on input "wetenschap ... oncologie" at bounding box center [514, 154] width 10 height 10
radio input "true"
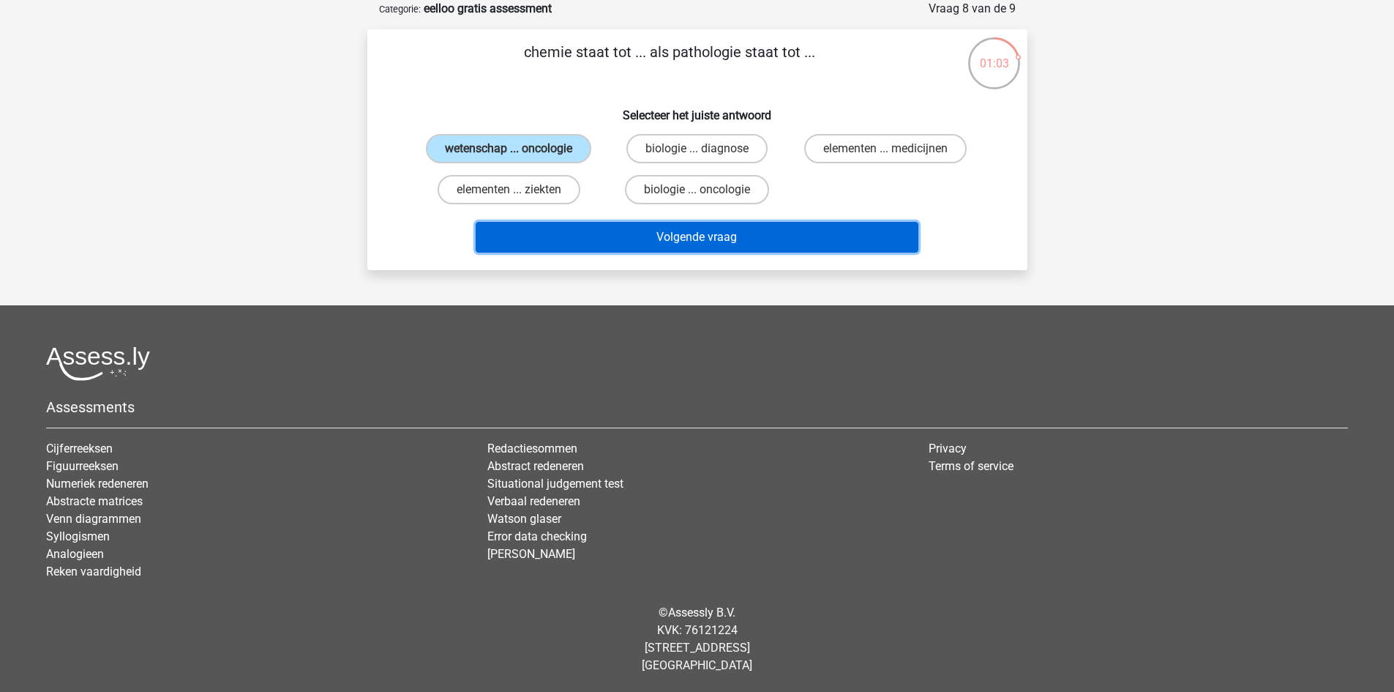
click at [502, 236] on button "Volgende vraag" at bounding box center [697, 237] width 443 height 31
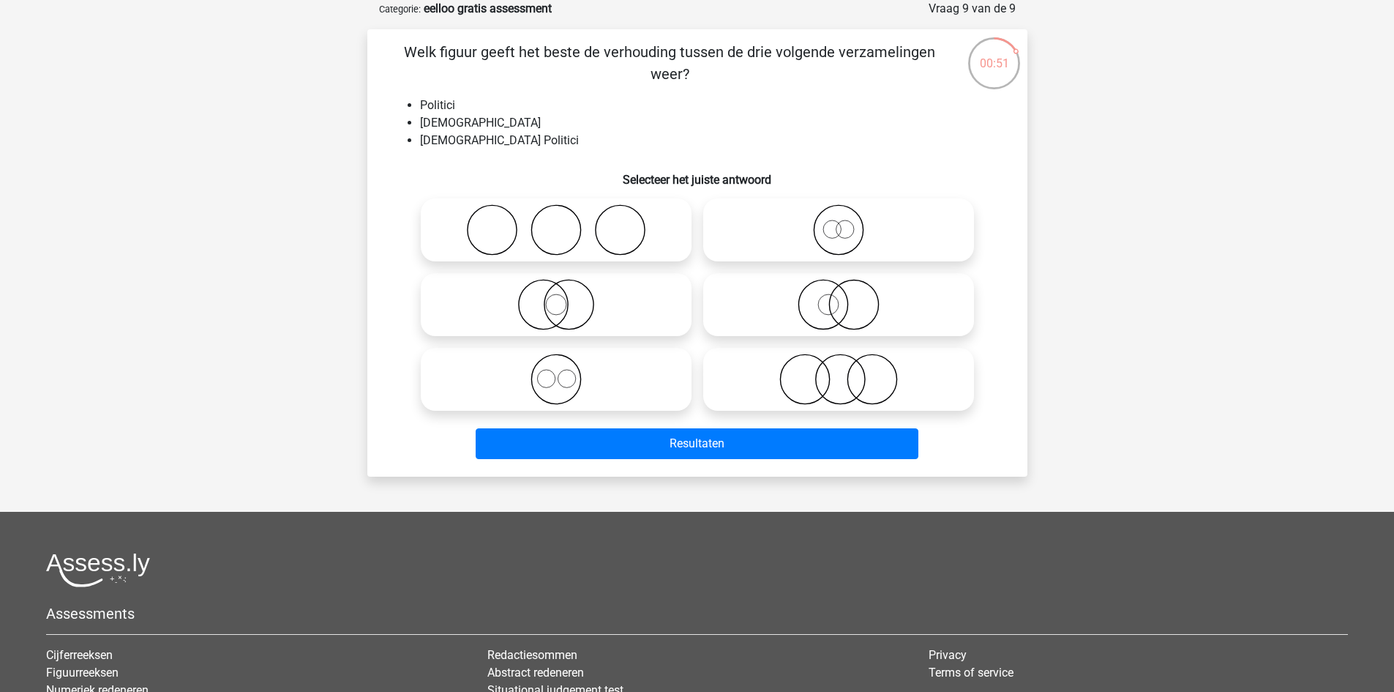
click at [796, 325] on icon at bounding box center [838, 304] width 259 height 51
click at [839, 297] on input "radio" at bounding box center [844, 293] width 10 height 10
radio input "true"
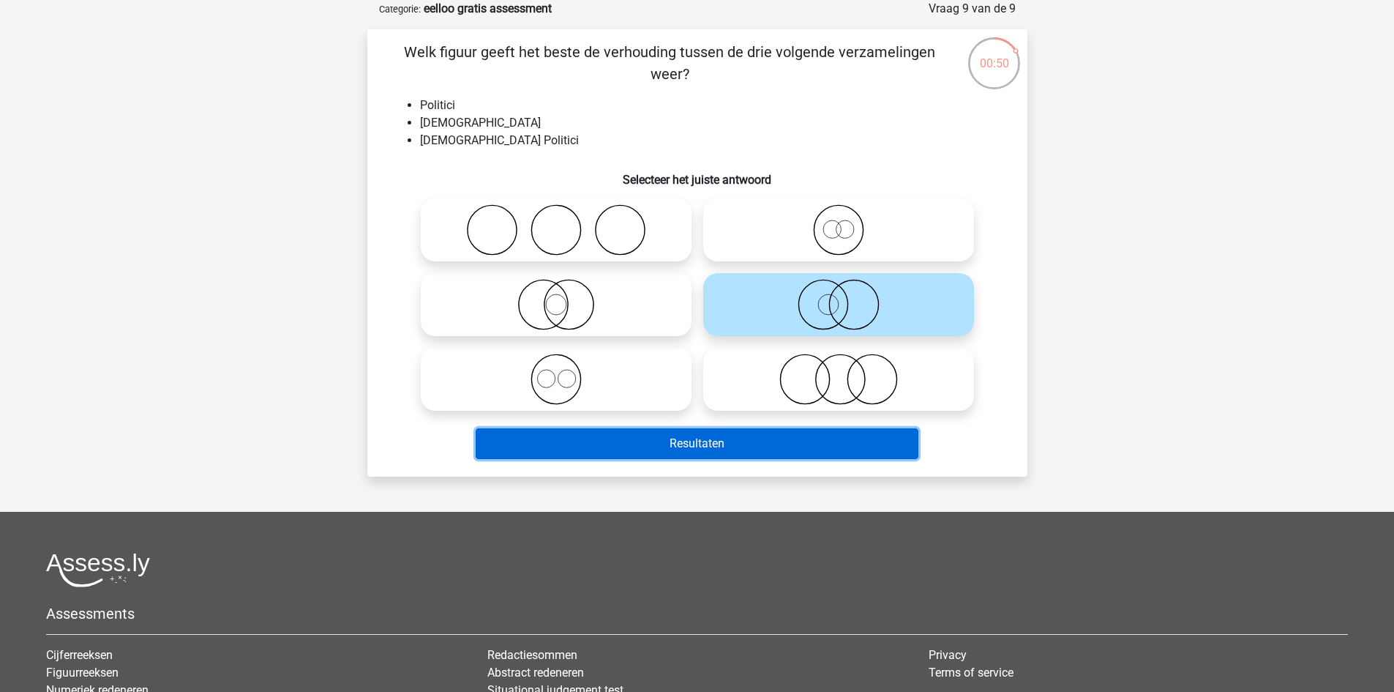
click at [681, 437] on button "Resultaten" at bounding box center [697, 443] width 443 height 31
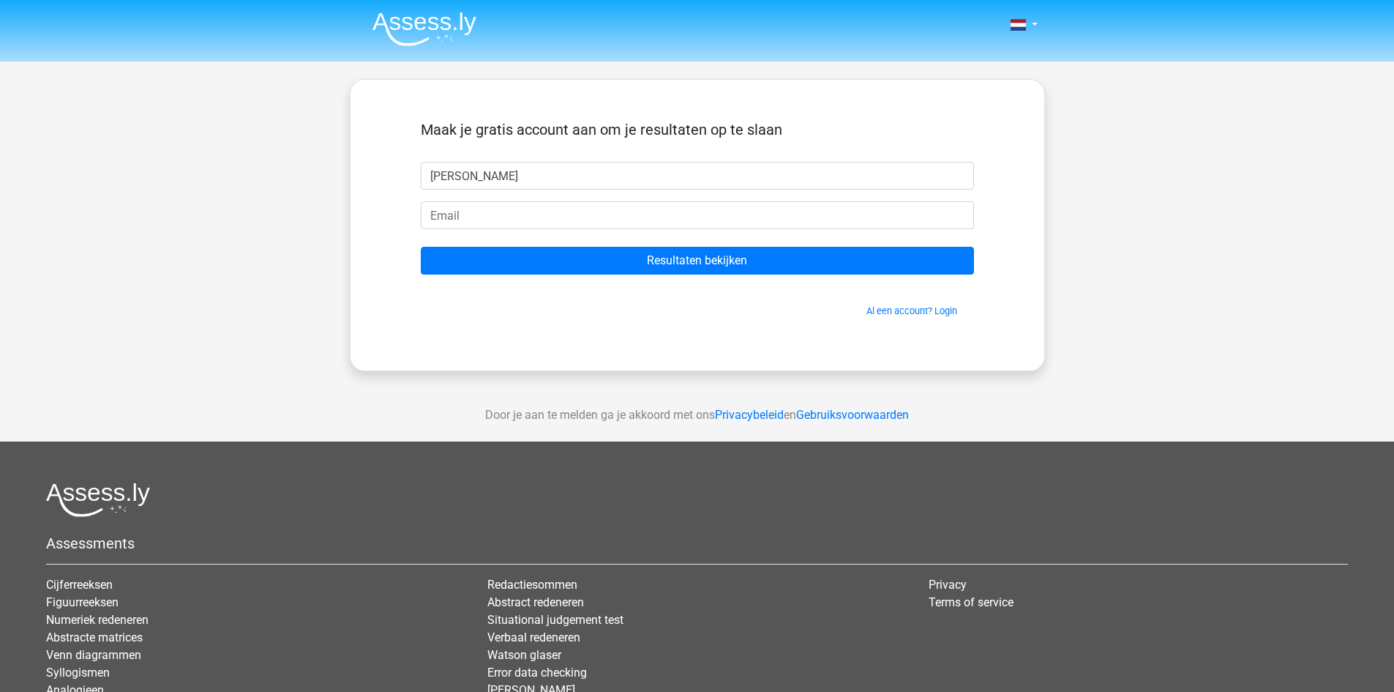
type input "[PERSON_NAME]"
click at [621, 203] on input "email" at bounding box center [697, 215] width 553 height 28
type input "[PERSON_NAME][EMAIL_ADDRESS][DOMAIN_NAME]"
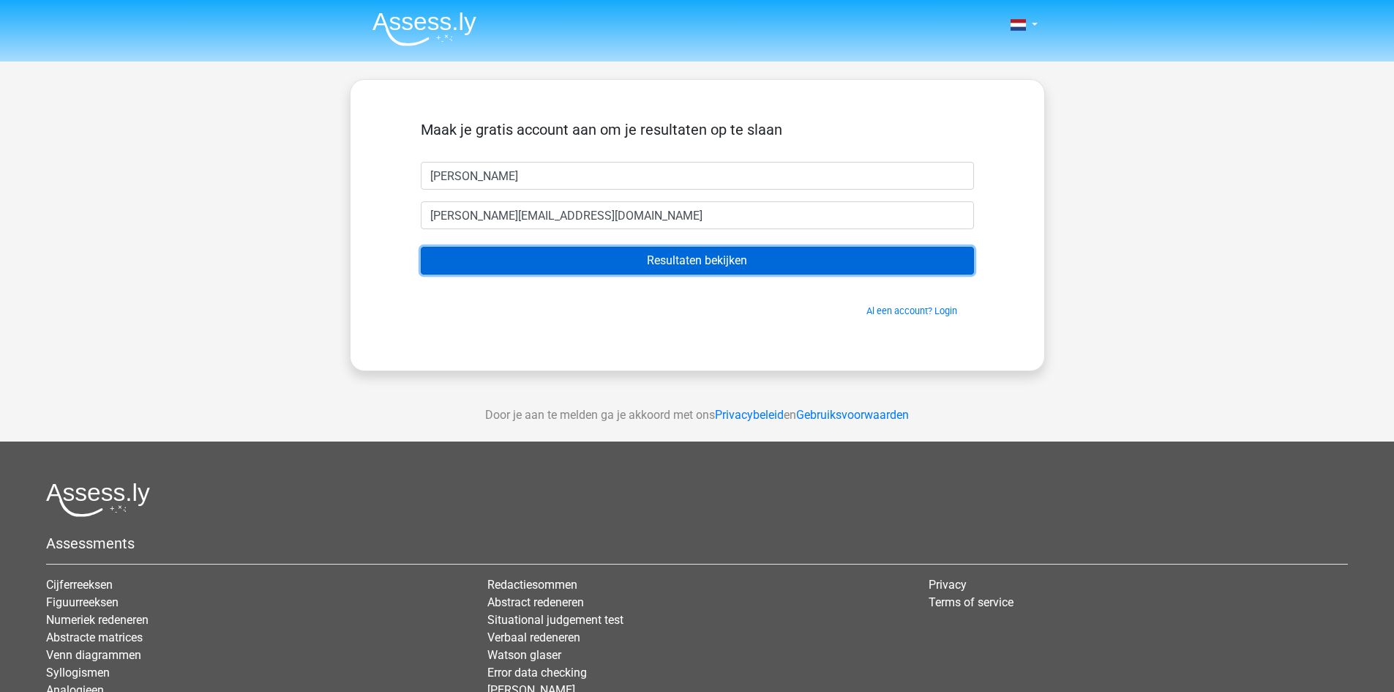
click at [548, 258] on input "Resultaten bekijken" at bounding box center [697, 261] width 553 height 28
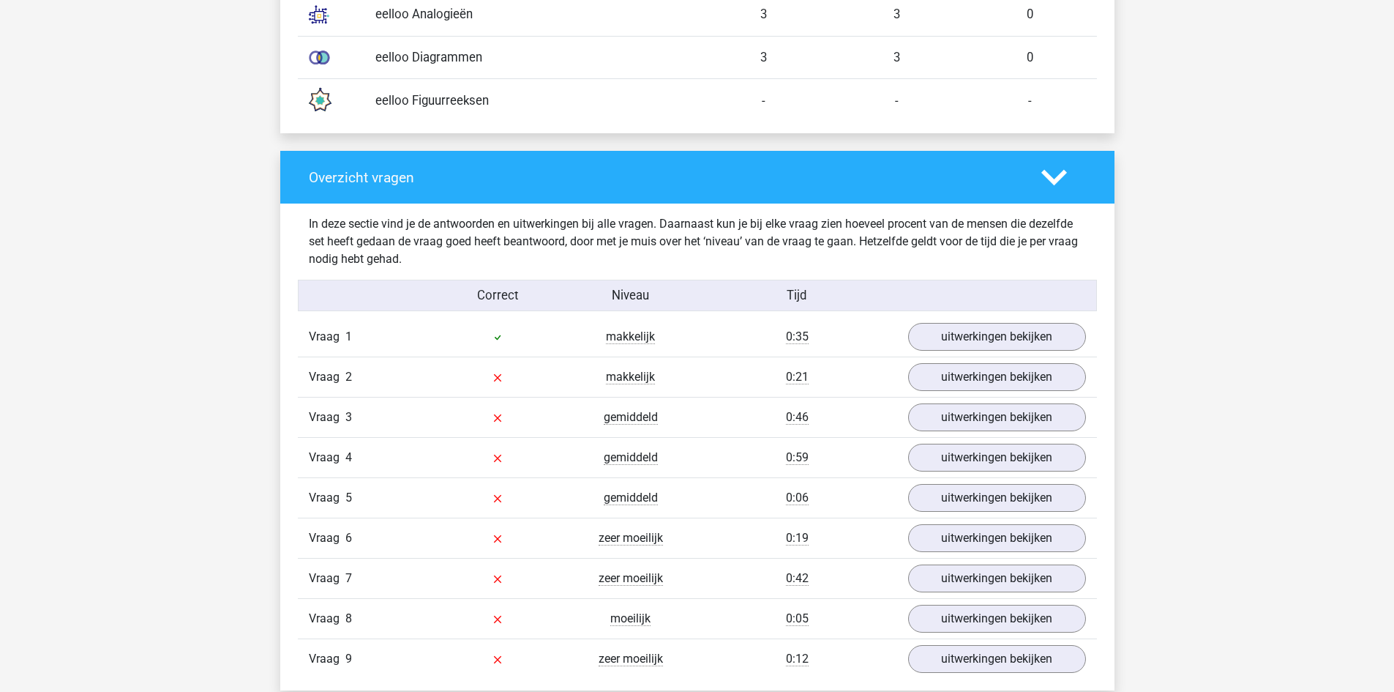
scroll to position [1352, 0]
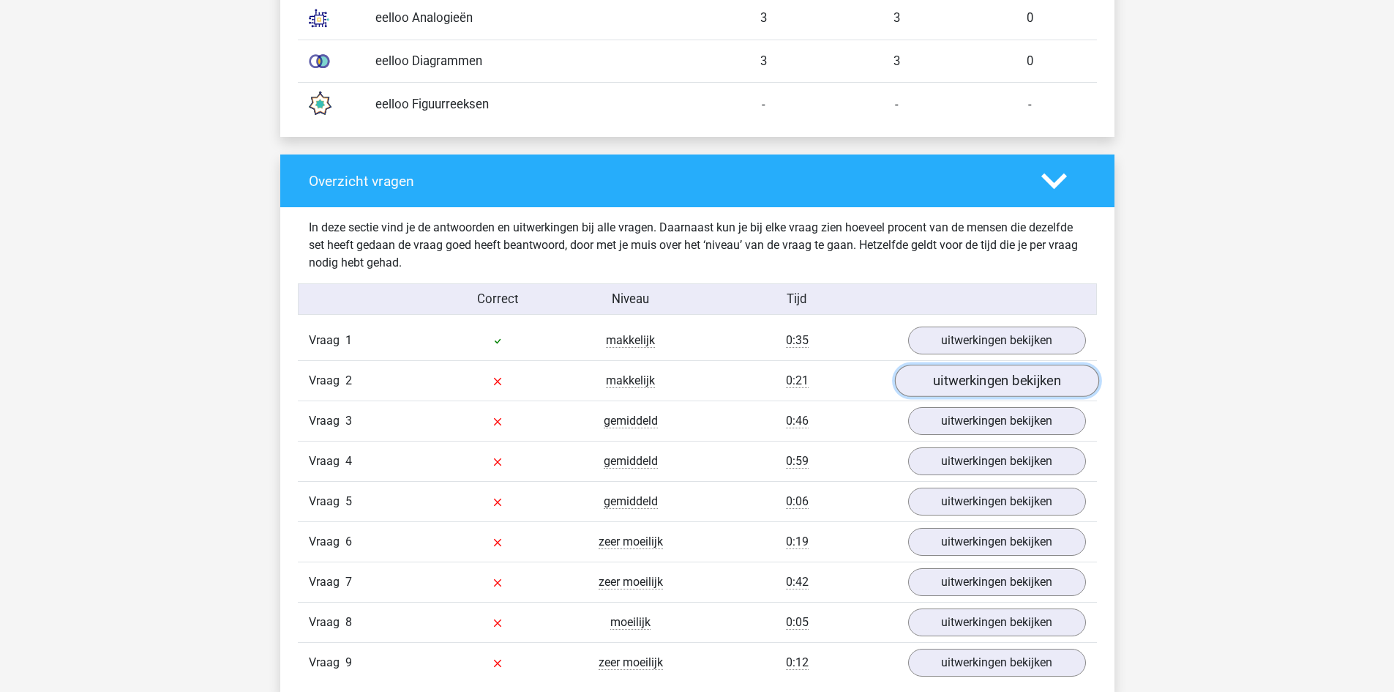
click at [990, 384] on link "uitwerkingen bekijken" at bounding box center [996, 381] width 204 height 32
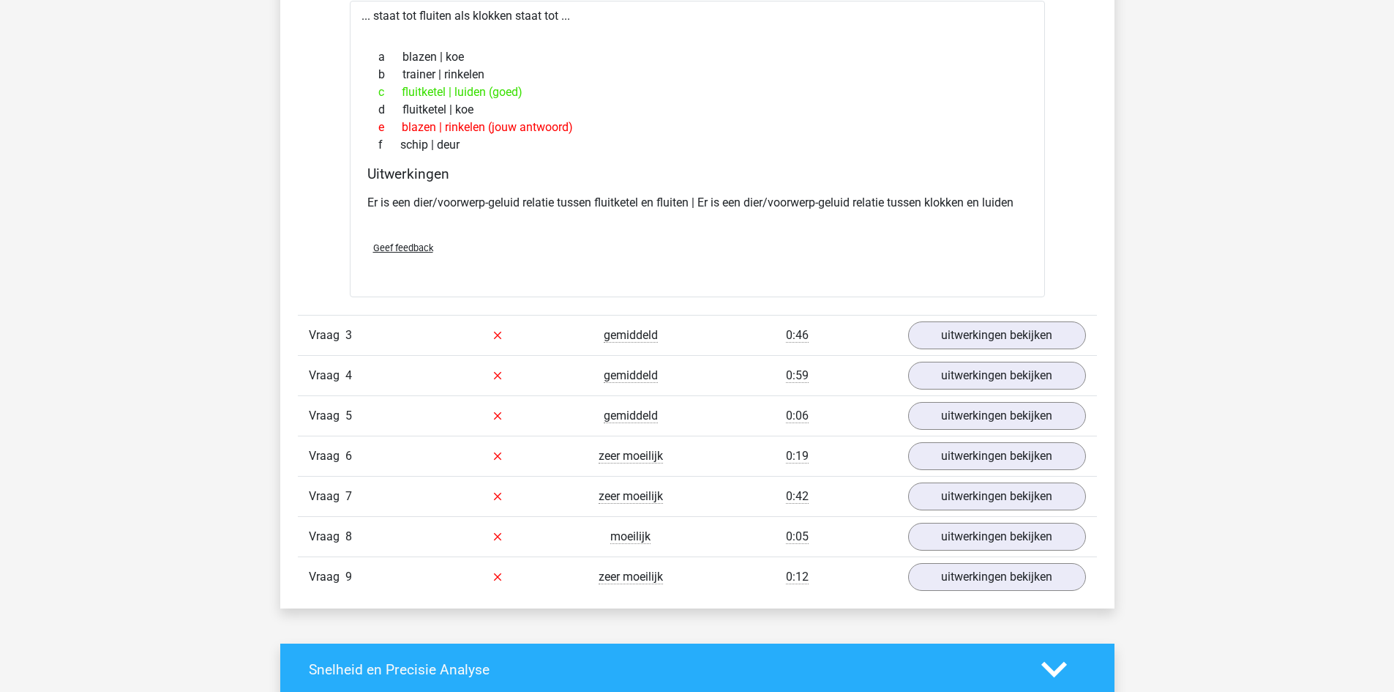
scroll to position [1778, 0]
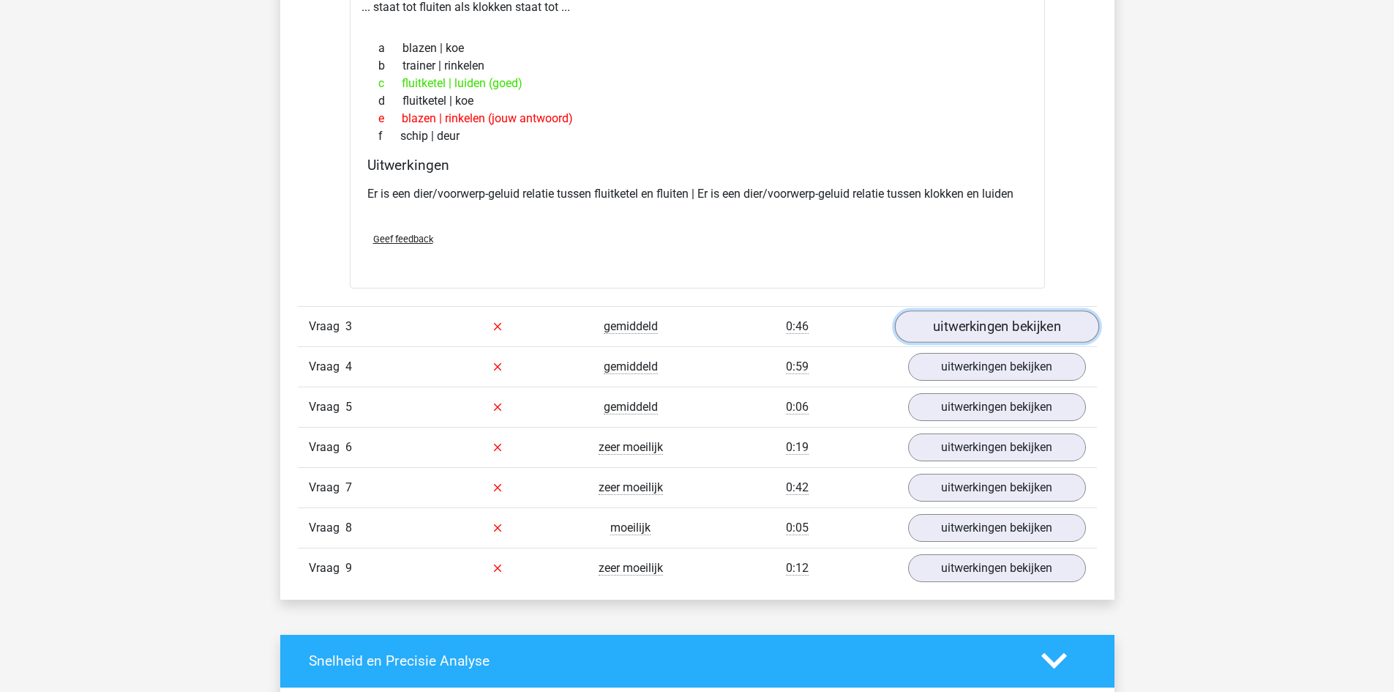
click at [982, 335] on link "uitwerkingen bekijken" at bounding box center [996, 326] width 204 height 32
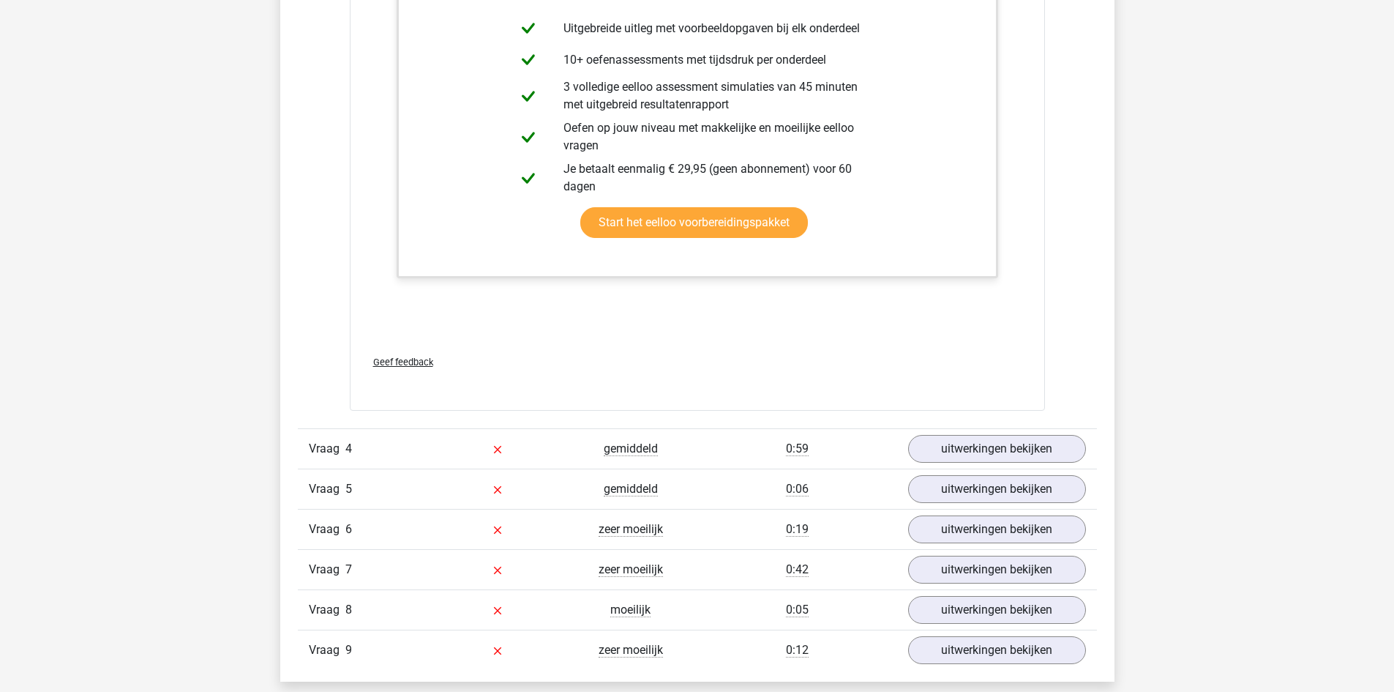
scroll to position [2641, 0]
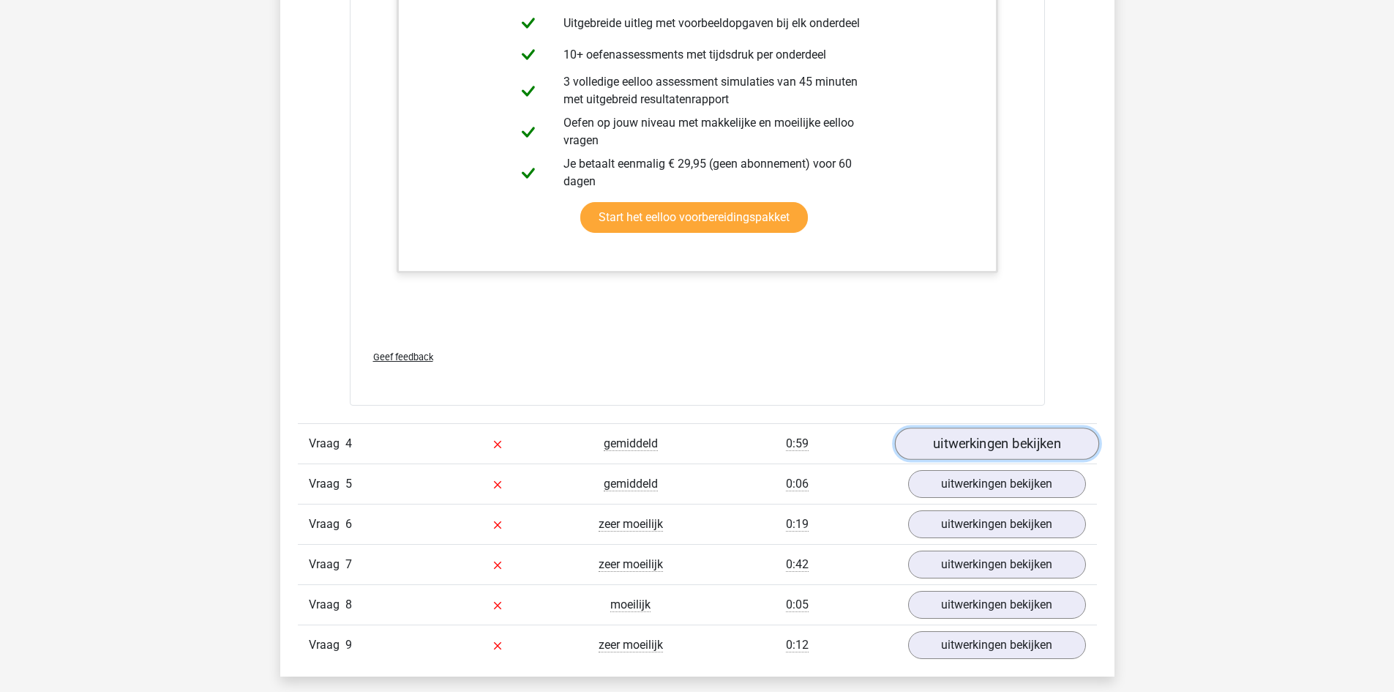
click at [1021, 444] on link "uitwerkingen bekijken" at bounding box center [996, 443] width 204 height 32
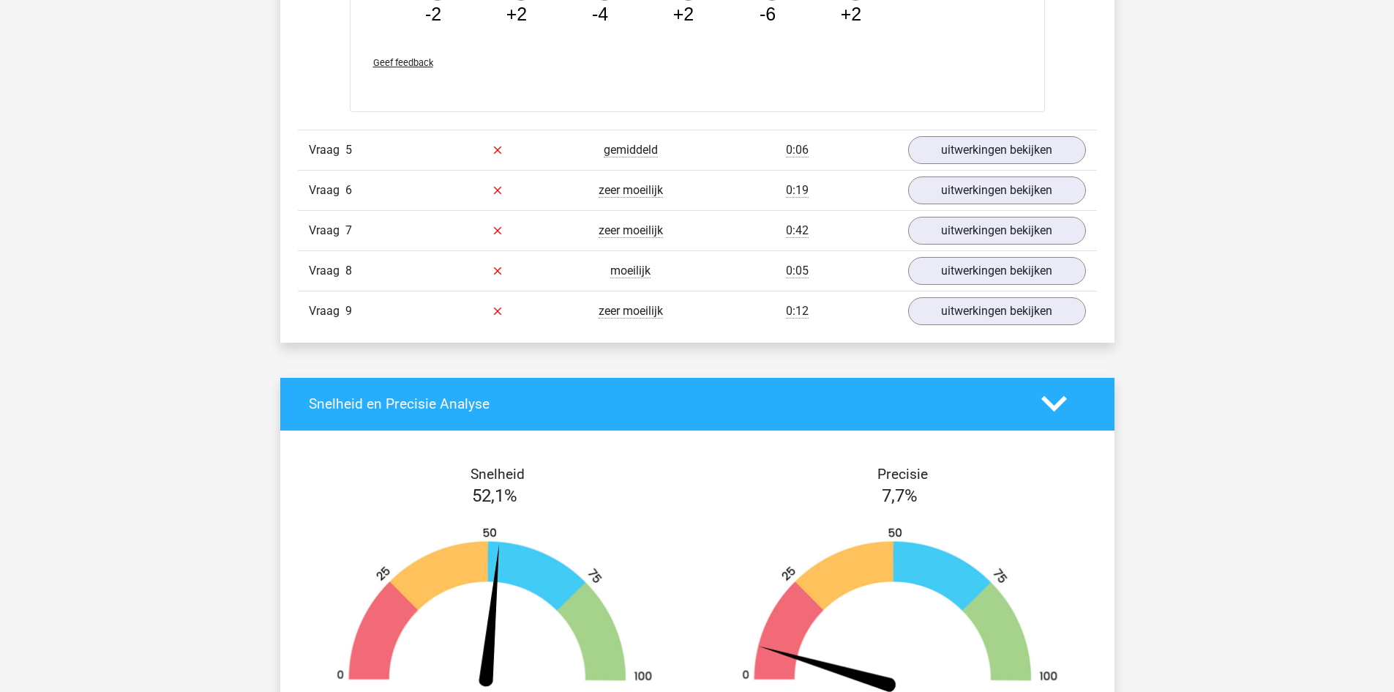
scroll to position [3644, 0]
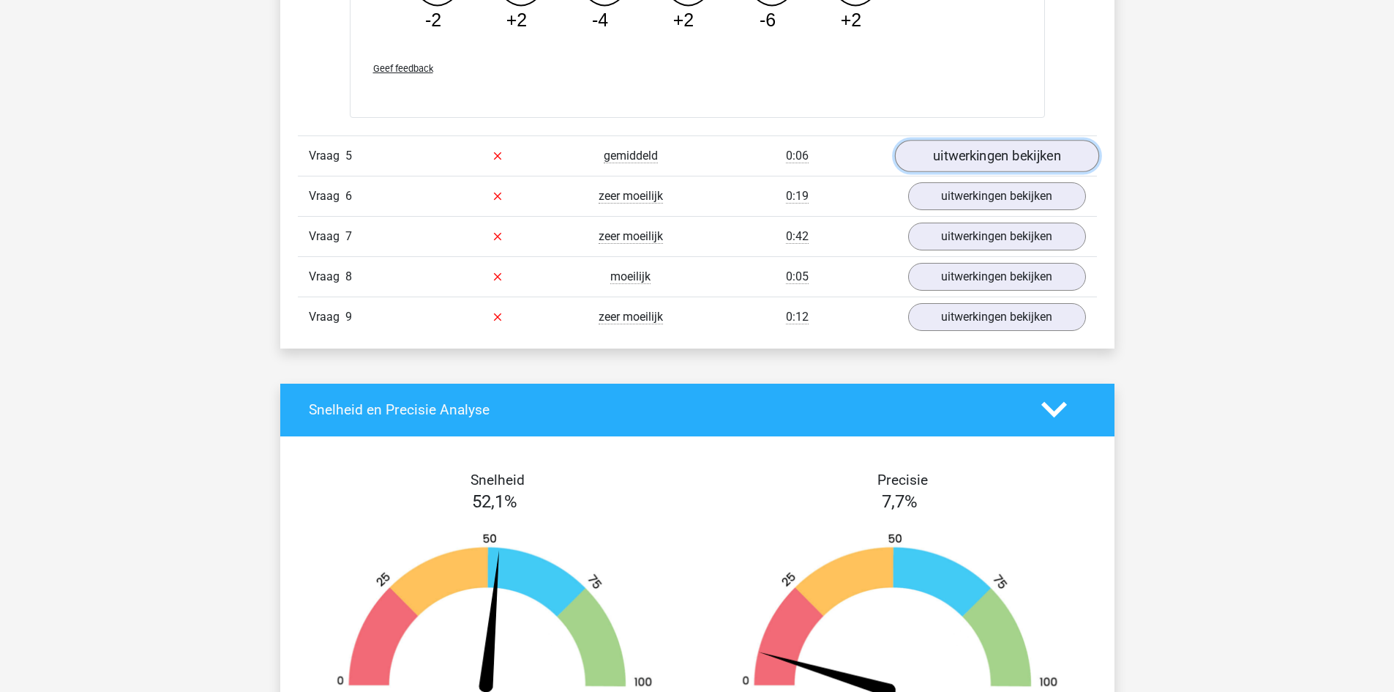
click at [960, 152] on link "uitwerkingen bekijken" at bounding box center [996, 156] width 204 height 32
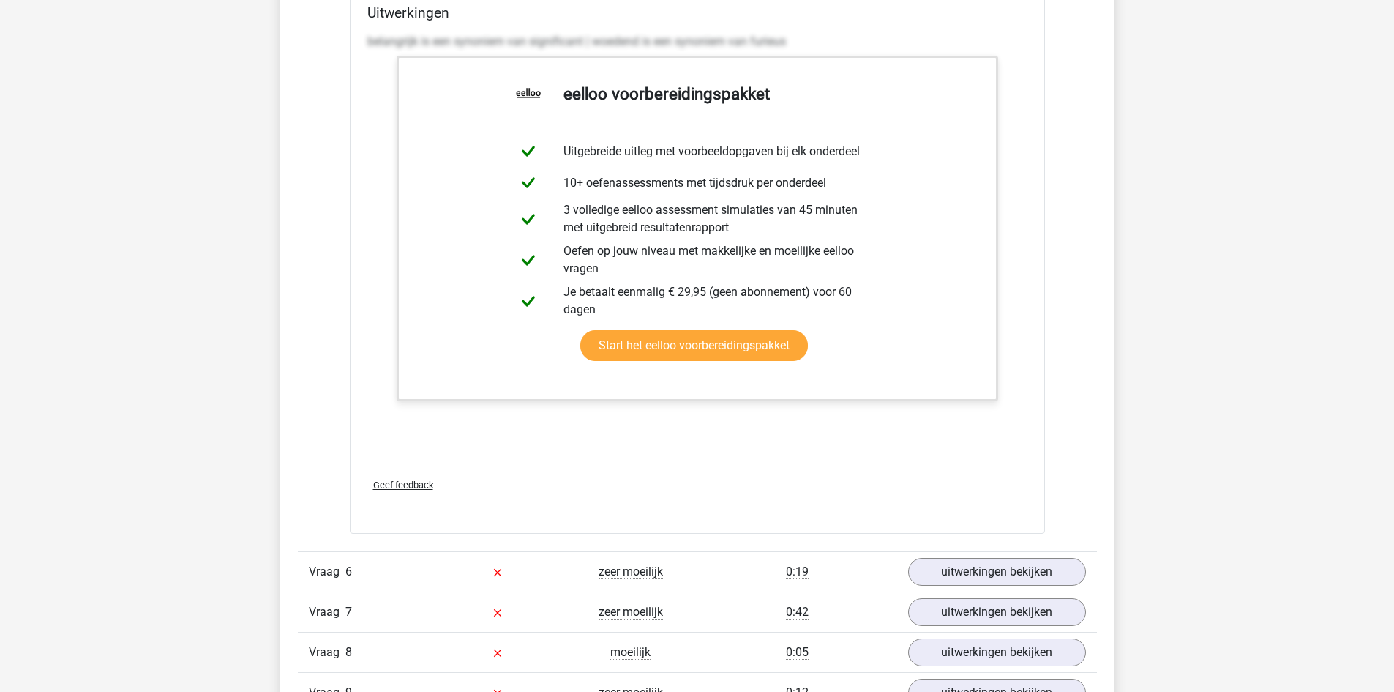
scroll to position [3990, 0]
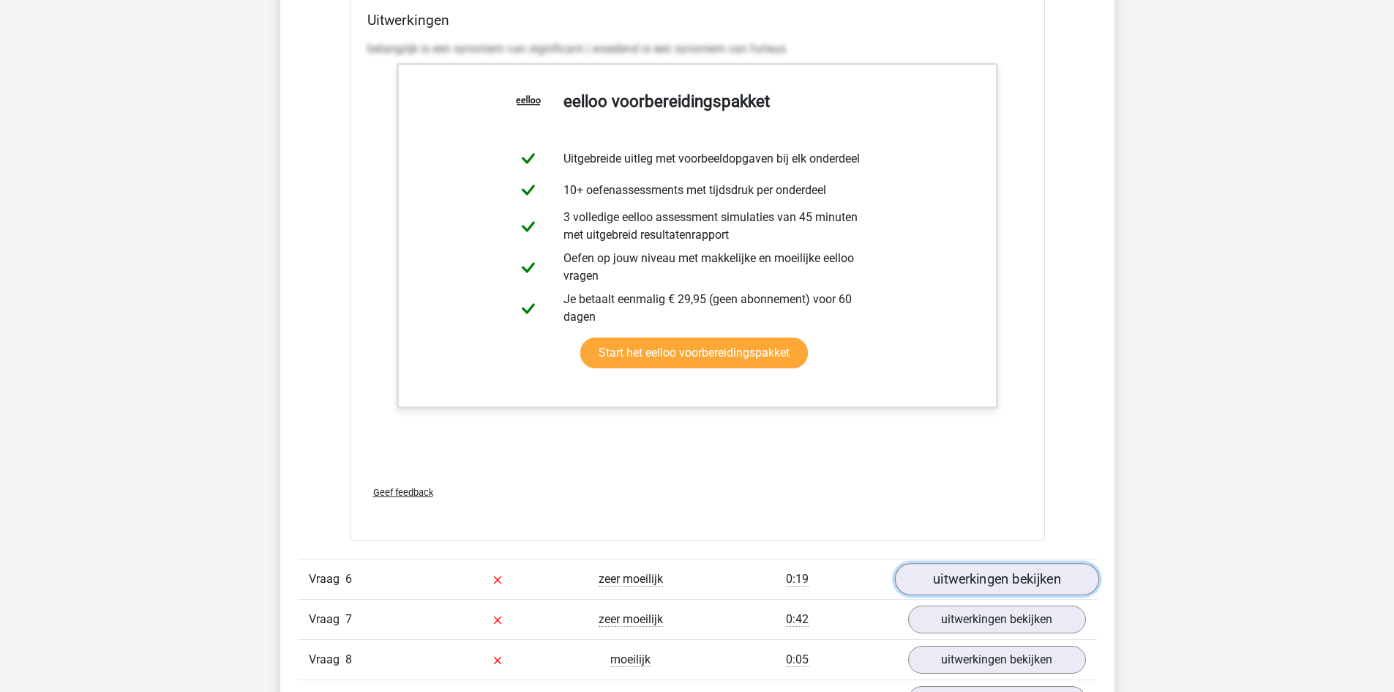
click at [1002, 580] on link "uitwerkingen bekijken" at bounding box center [996, 579] width 204 height 32
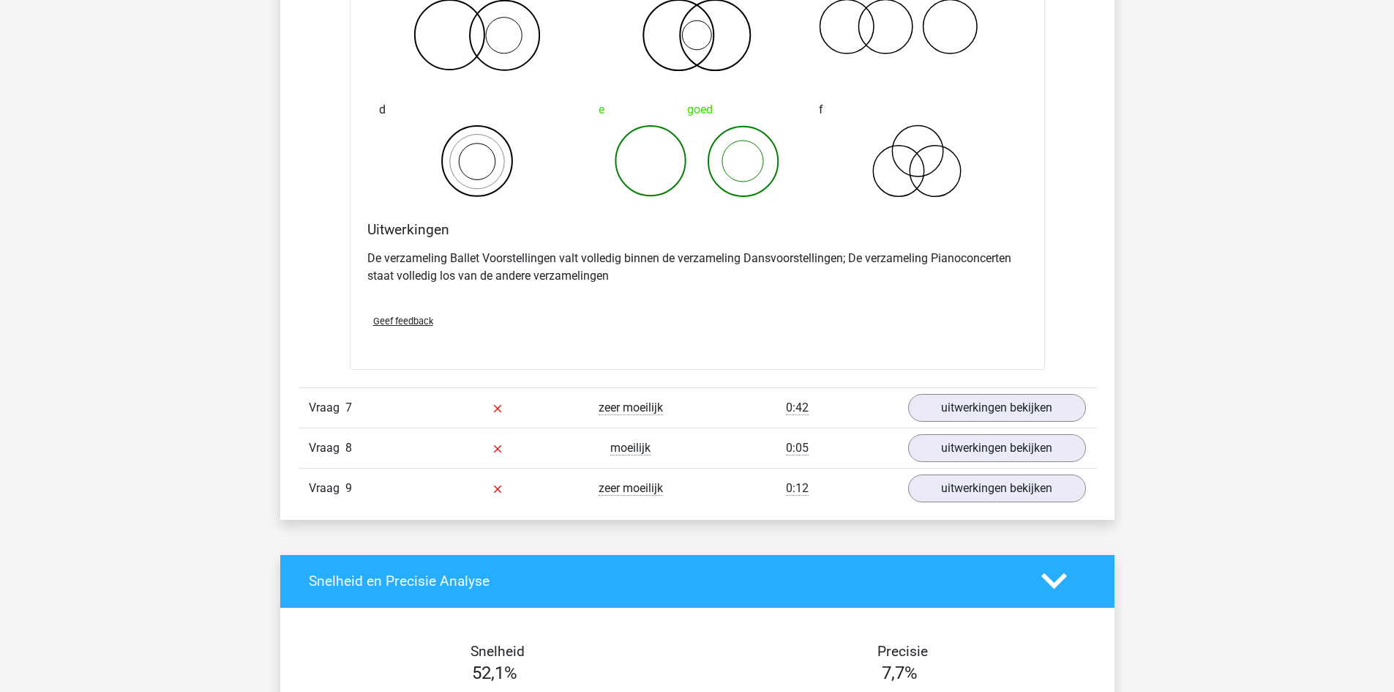
scroll to position [4776, 0]
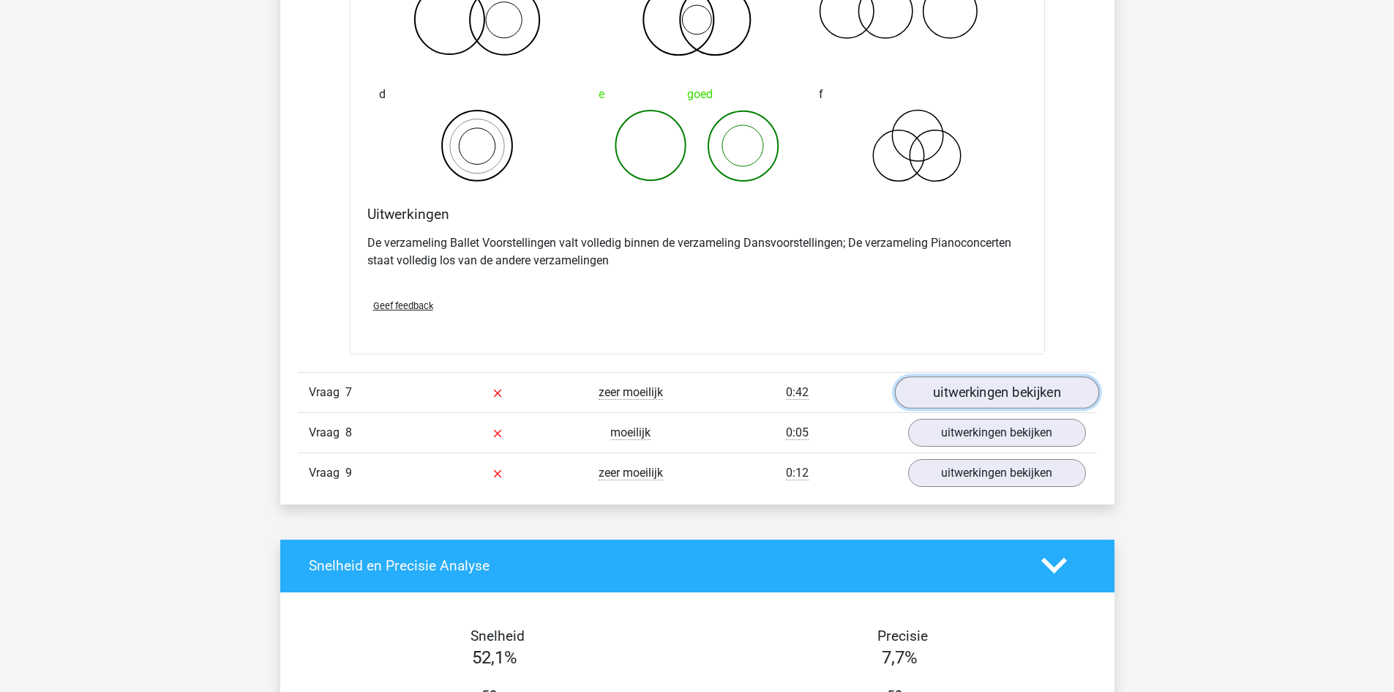
click at [992, 392] on link "uitwerkingen bekijken" at bounding box center [996, 392] width 204 height 32
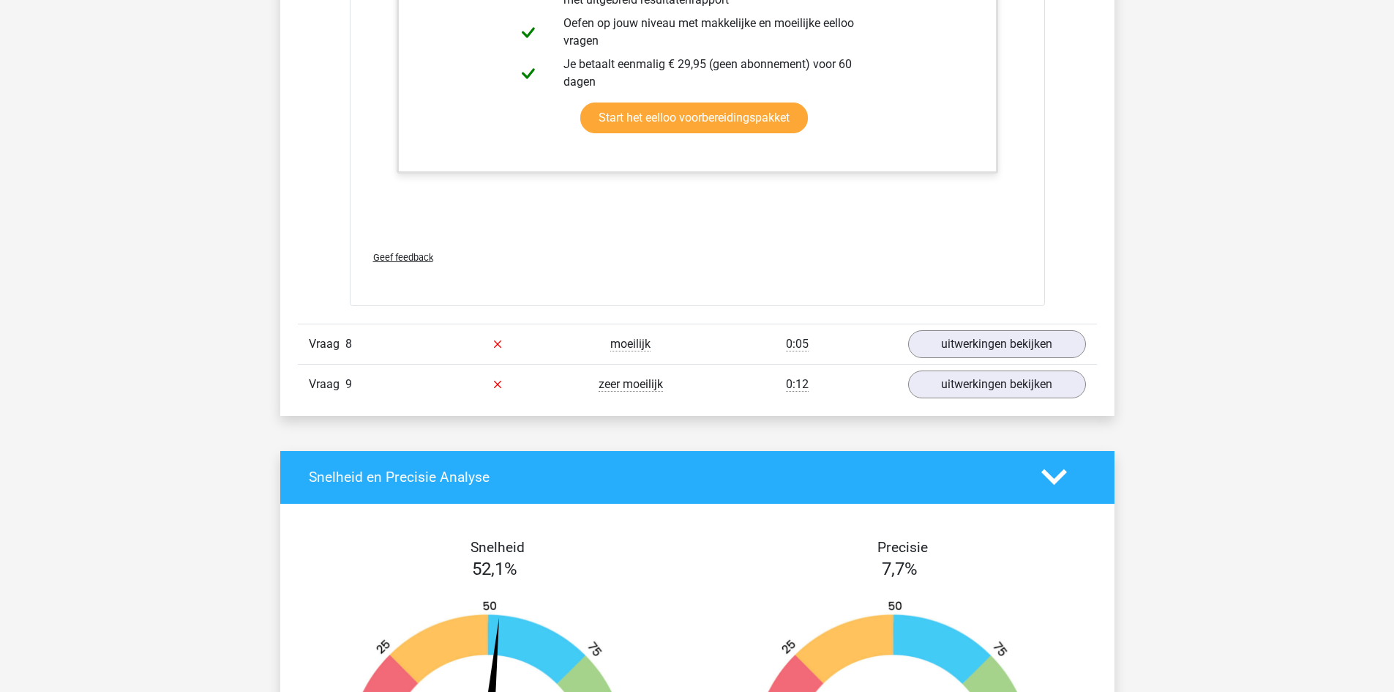
scroll to position [5799, 0]
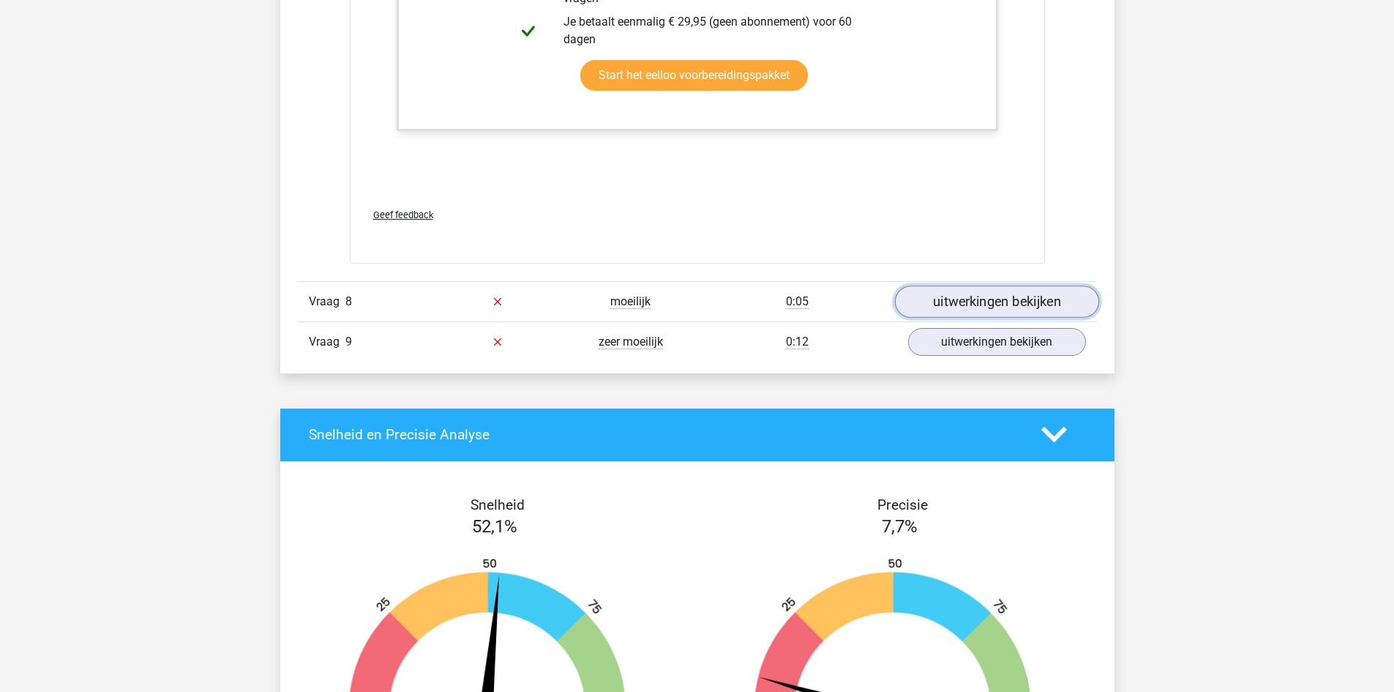
click at [984, 315] on link "uitwerkingen bekijken" at bounding box center [996, 301] width 204 height 32
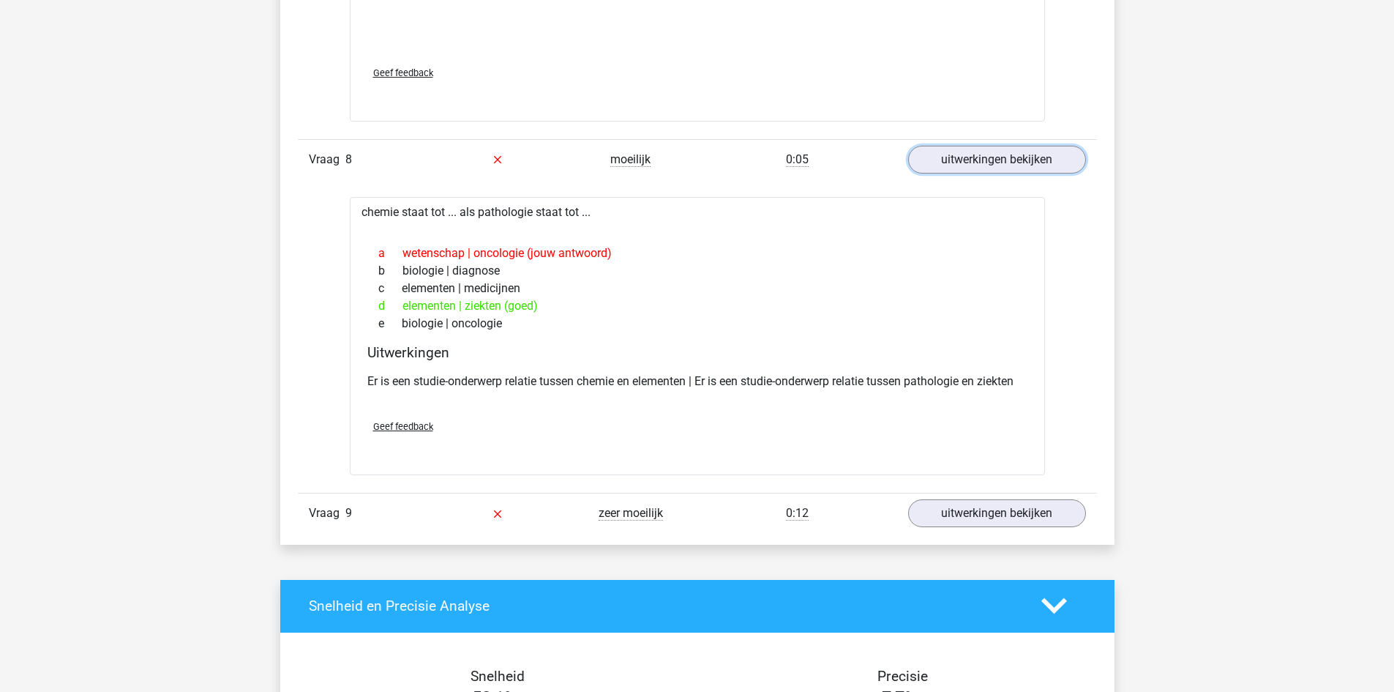
scroll to position [5958, 0]
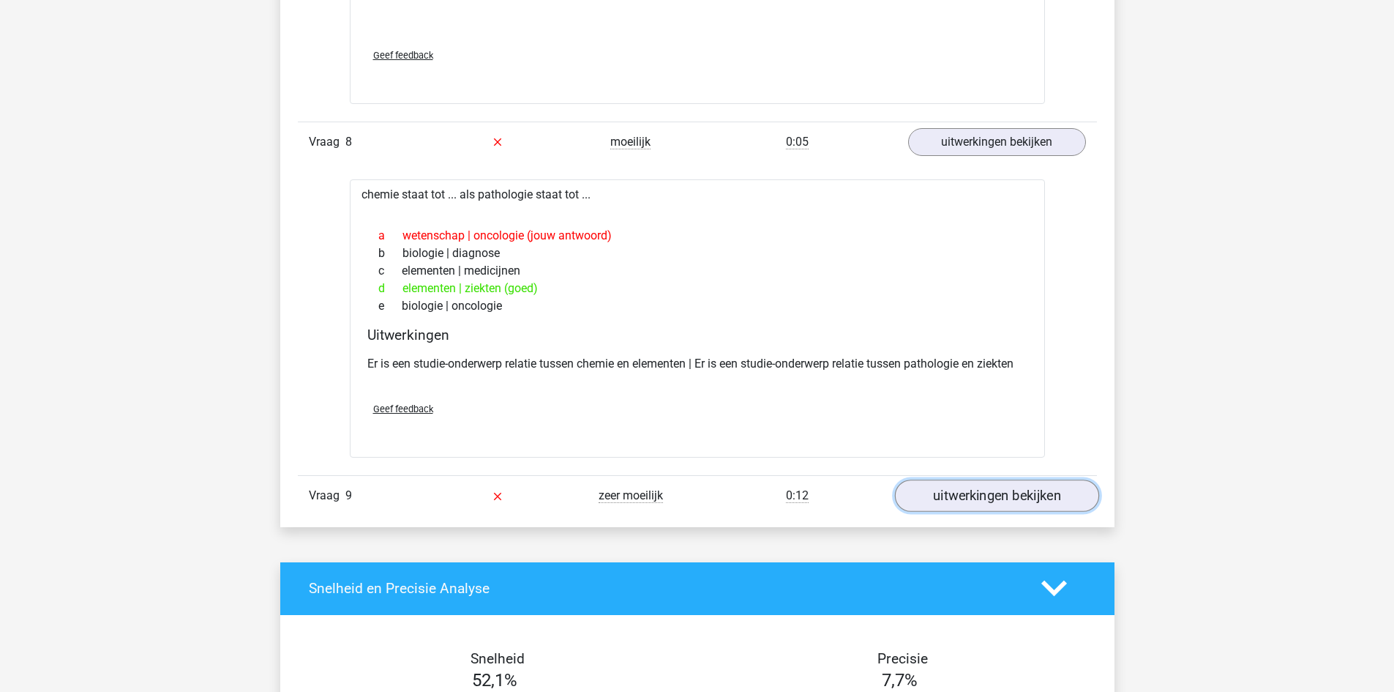
click at [929, 508] on link "uitwerkingen bekijken" at bounding box center [996, 495] width 204 height 32
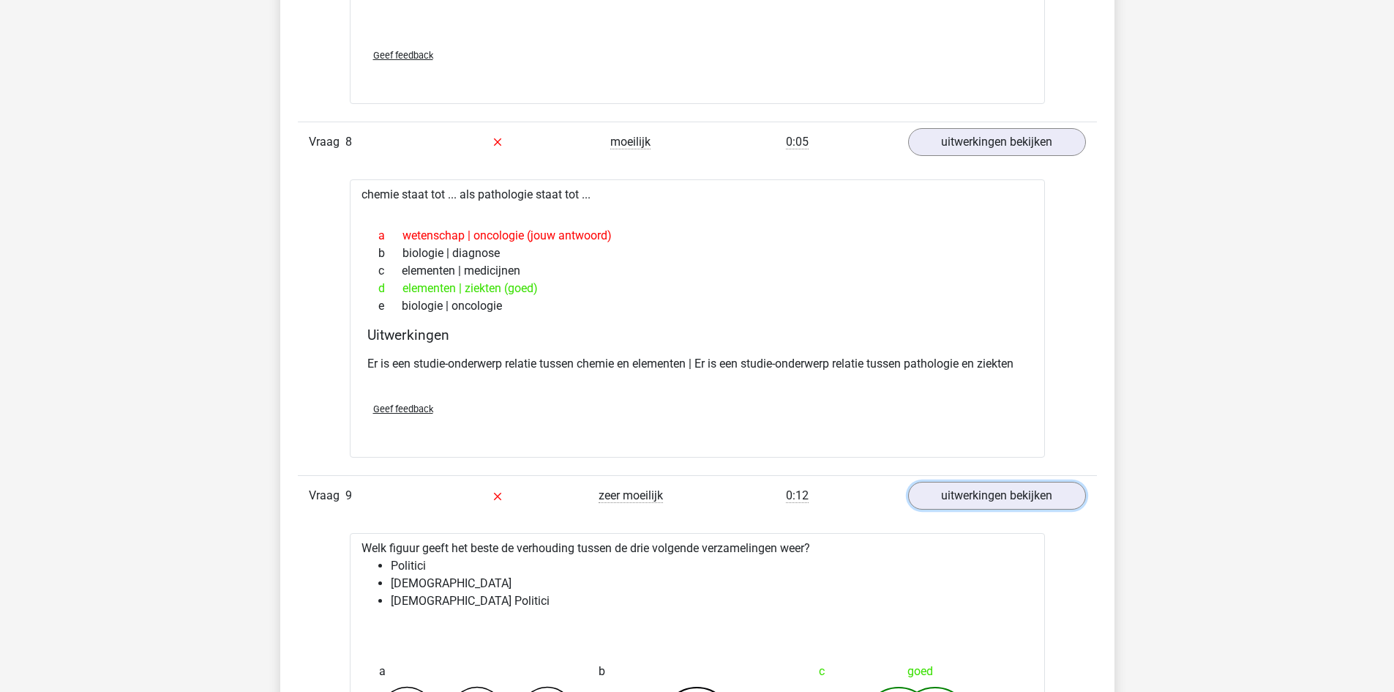
scroll to position [6563, 0]
